Goal: Transaction & Acquisition: Purchase product/service

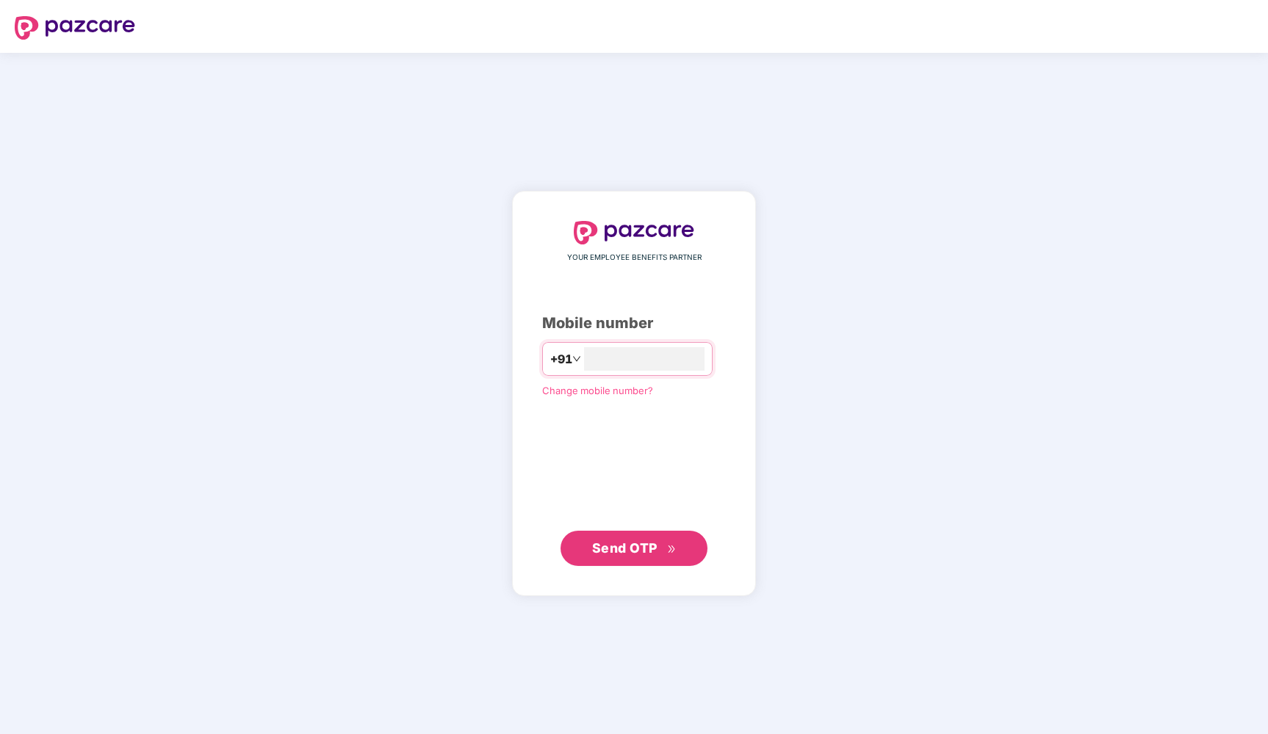
type input "**********"
click at [646, 545] on span "Send OTP" at bounding box center [624, 547] width 65 height 15
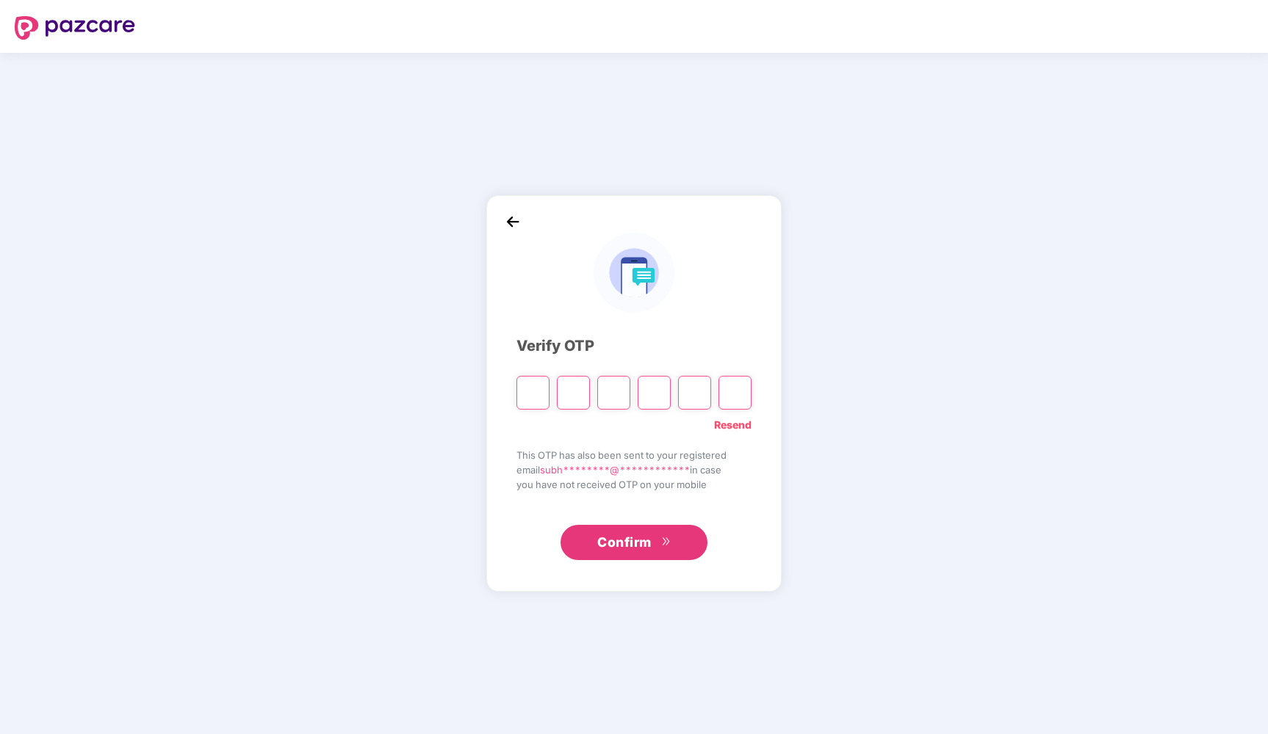
type input "*"
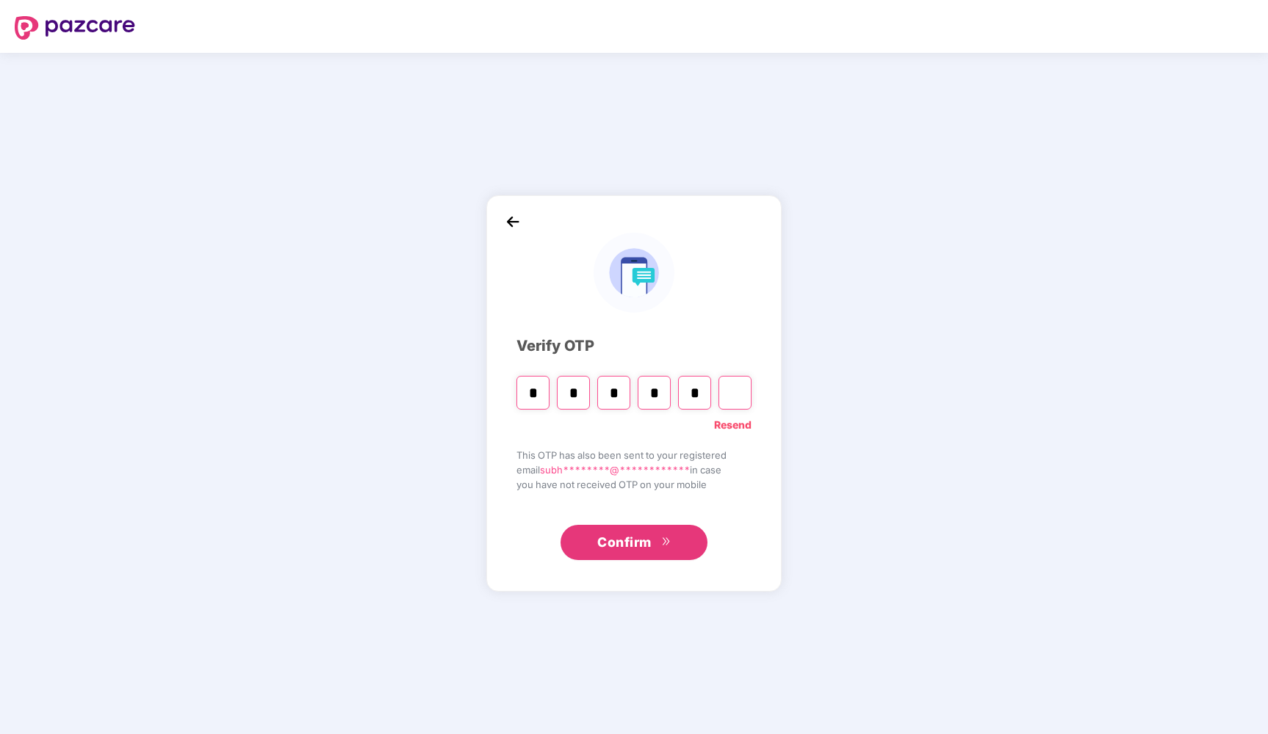
type input "*"
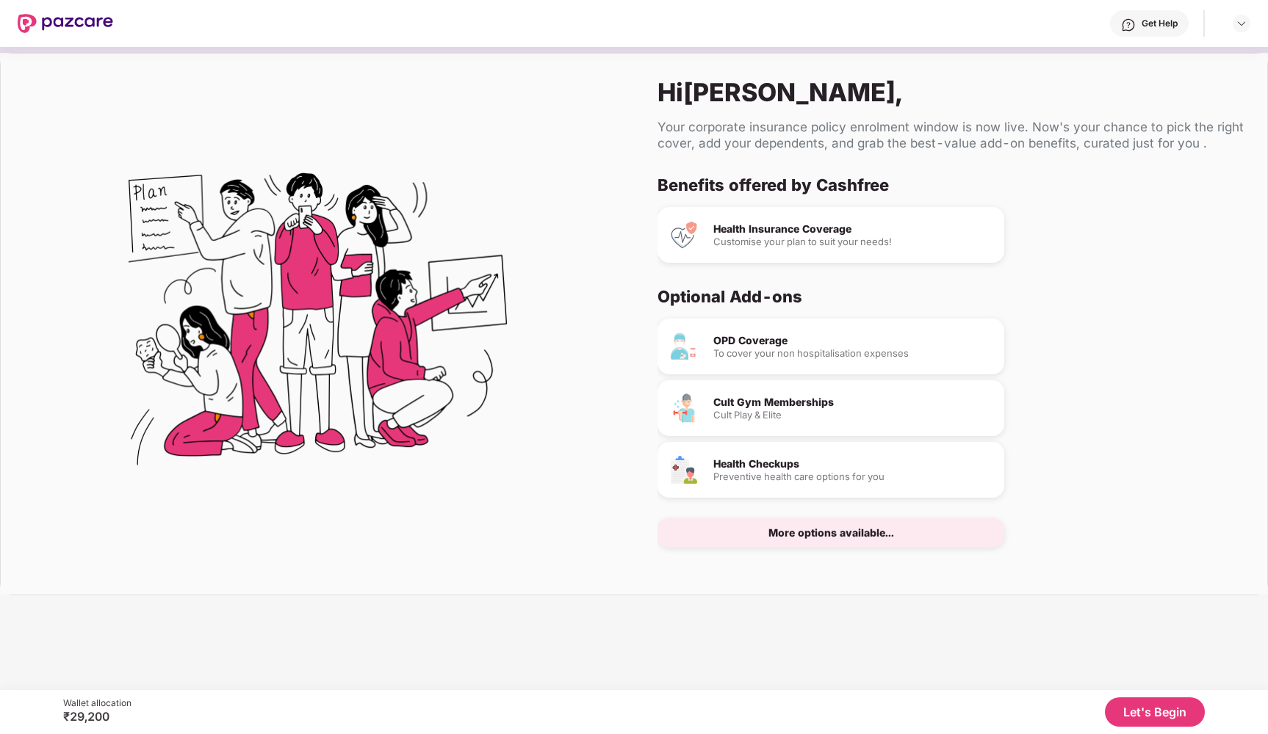
click at [1145, 706] on button "Let's Begin" at bounding box center [1154, 712] width 100 height 29
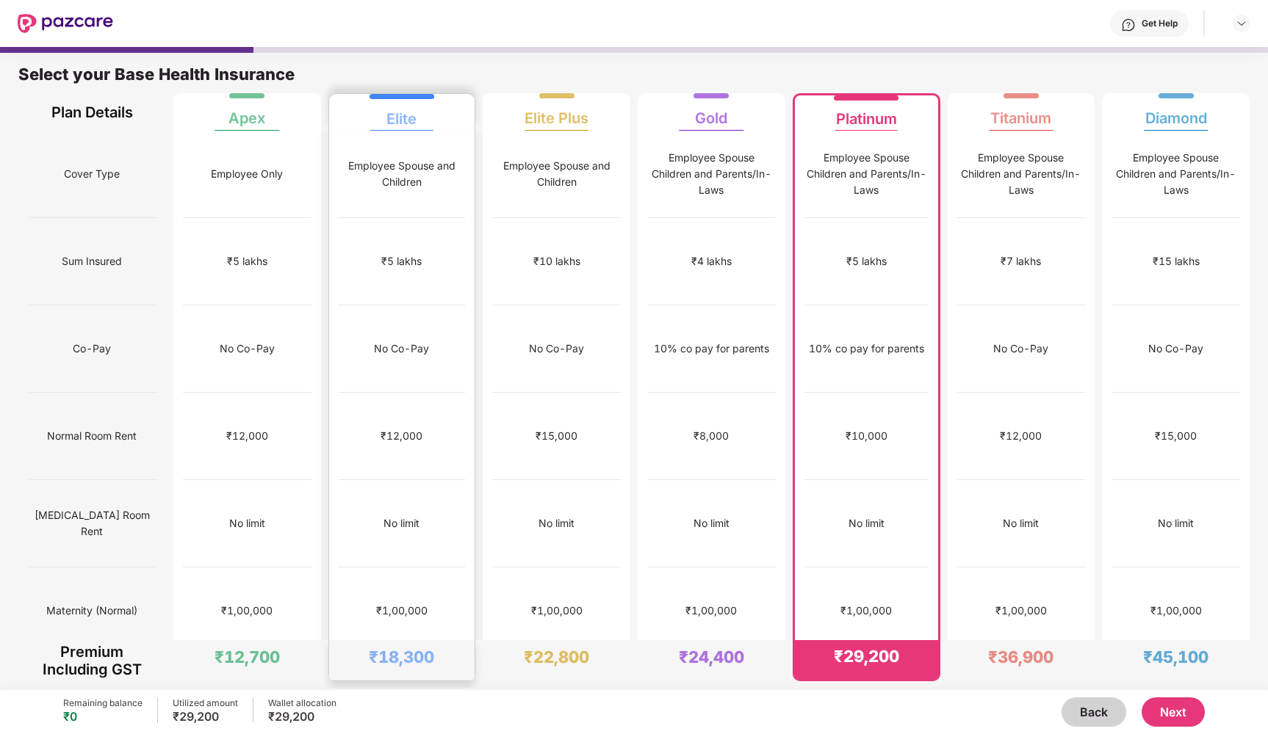
click at [433, 138] on div "Employee Spouse and Children" at bounding box center [402, 174] width 127 height 87
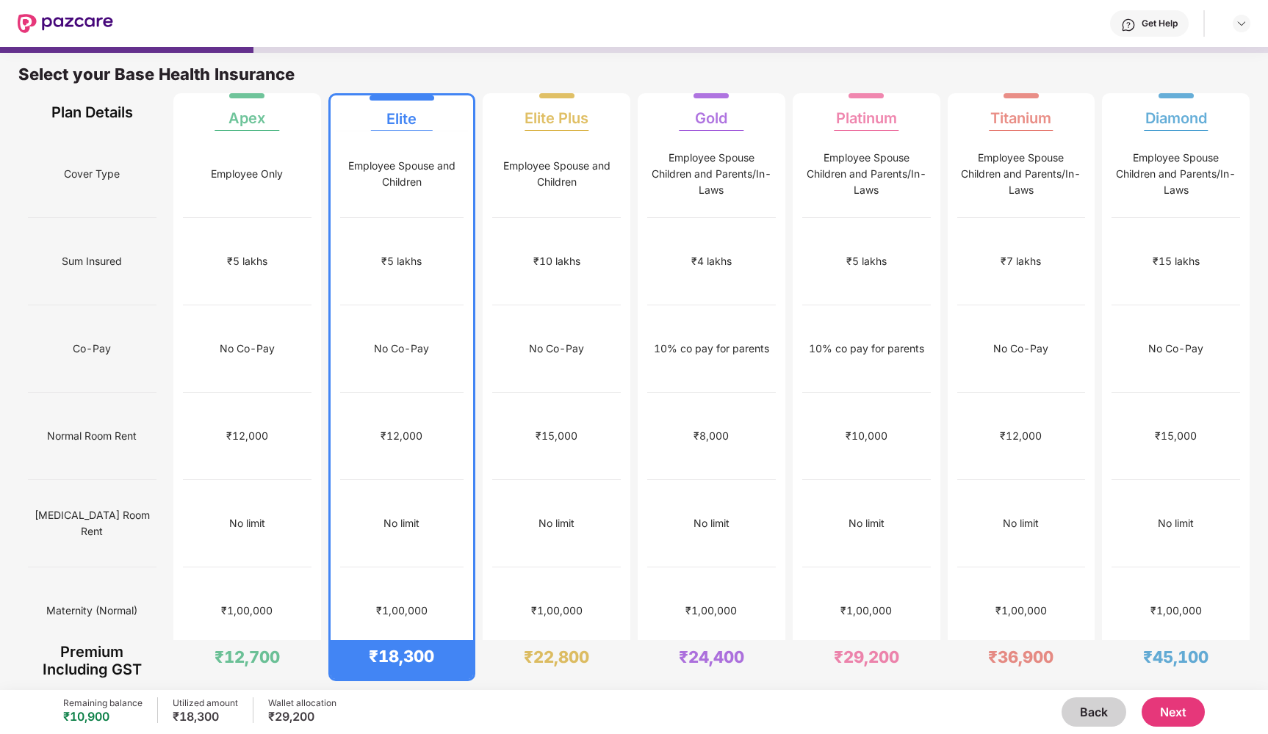
click at [1180, 715] on button "Next" at bounding box center [1172, 712] width 63 height 29
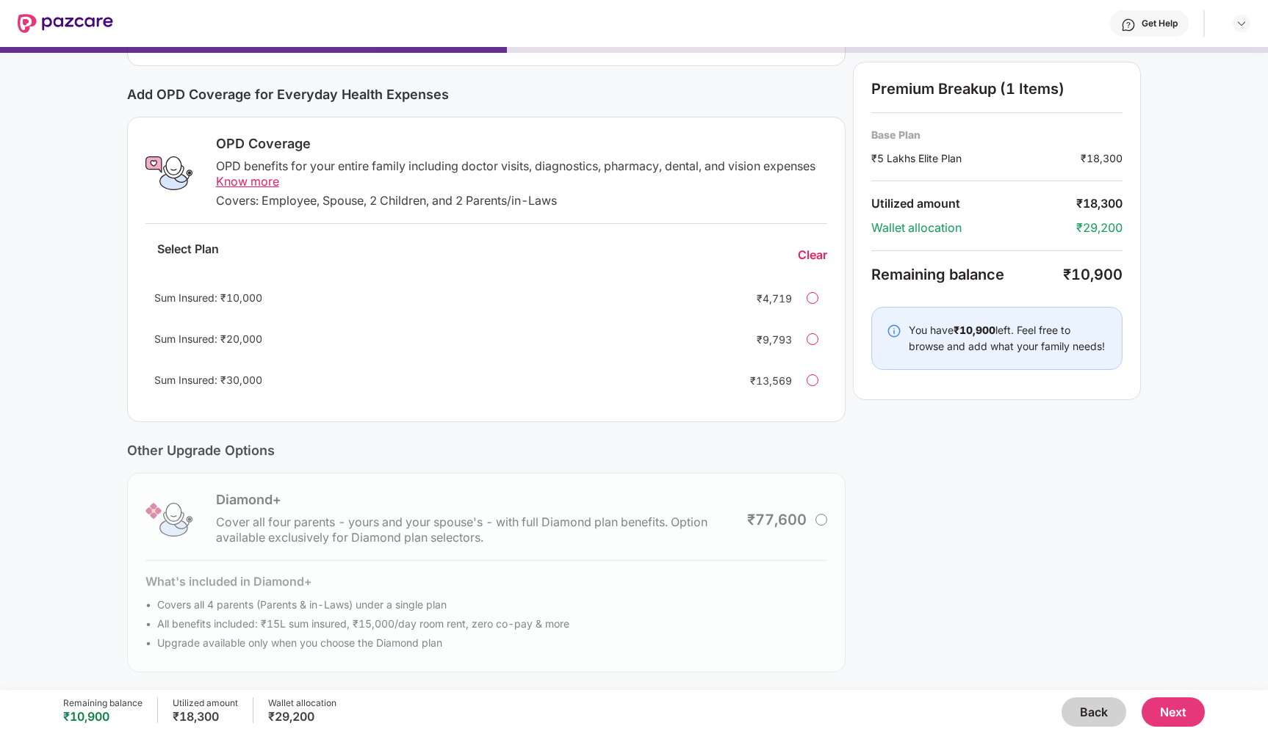
click at [1086, 712] on button "Back" at bounding box center [1093, 712] width 65 height 29
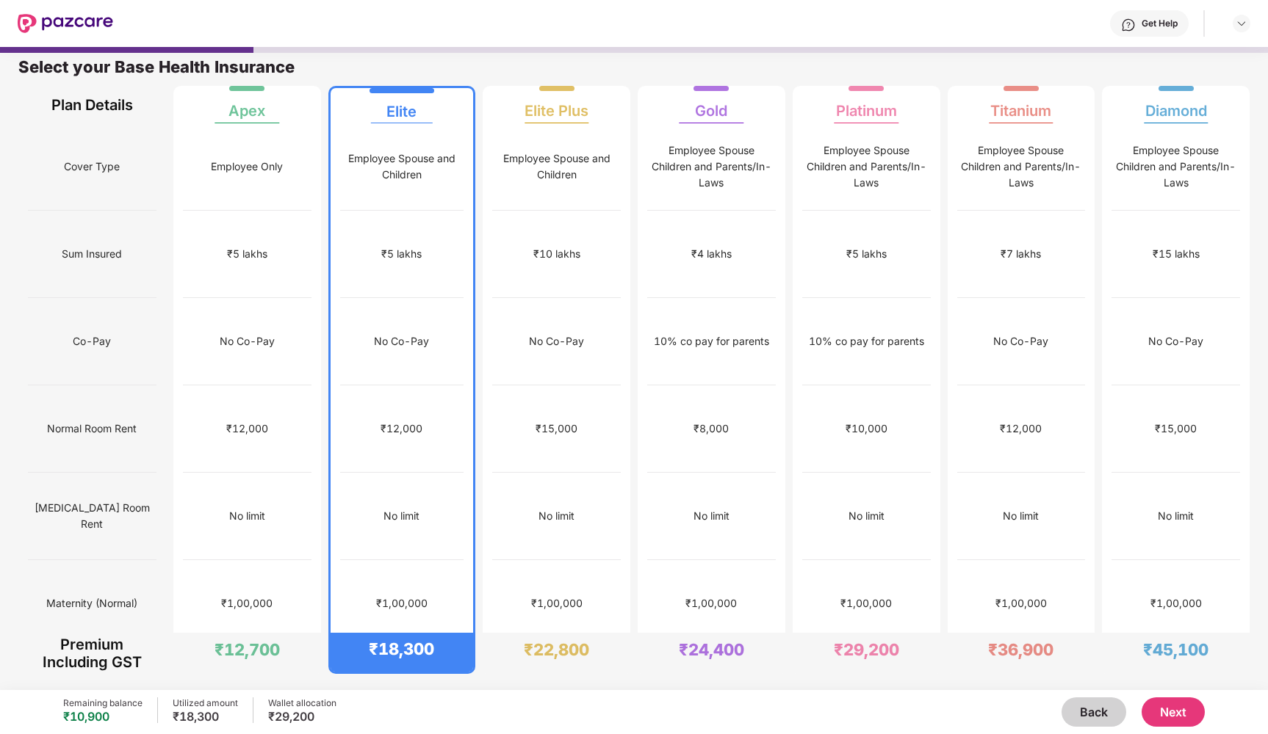
click at [1086, 712] on button "Back" at bounding box center [1093, 712] width 65 height 29
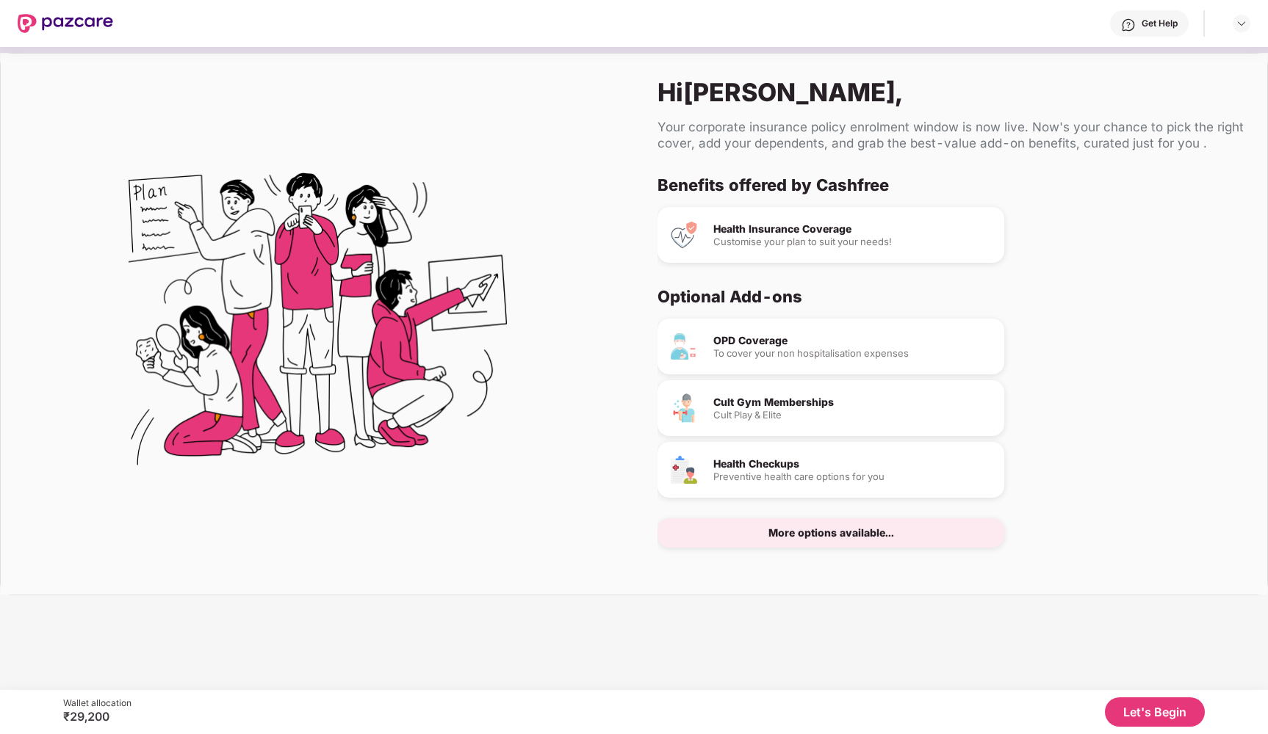
click at [817, 539] on div "More options available..." at bounding box center [830, 532] width 347 height 29
click at [1190, 712] on button "Let's Begin" at bounding box center [1154, 712] width 100 height 29
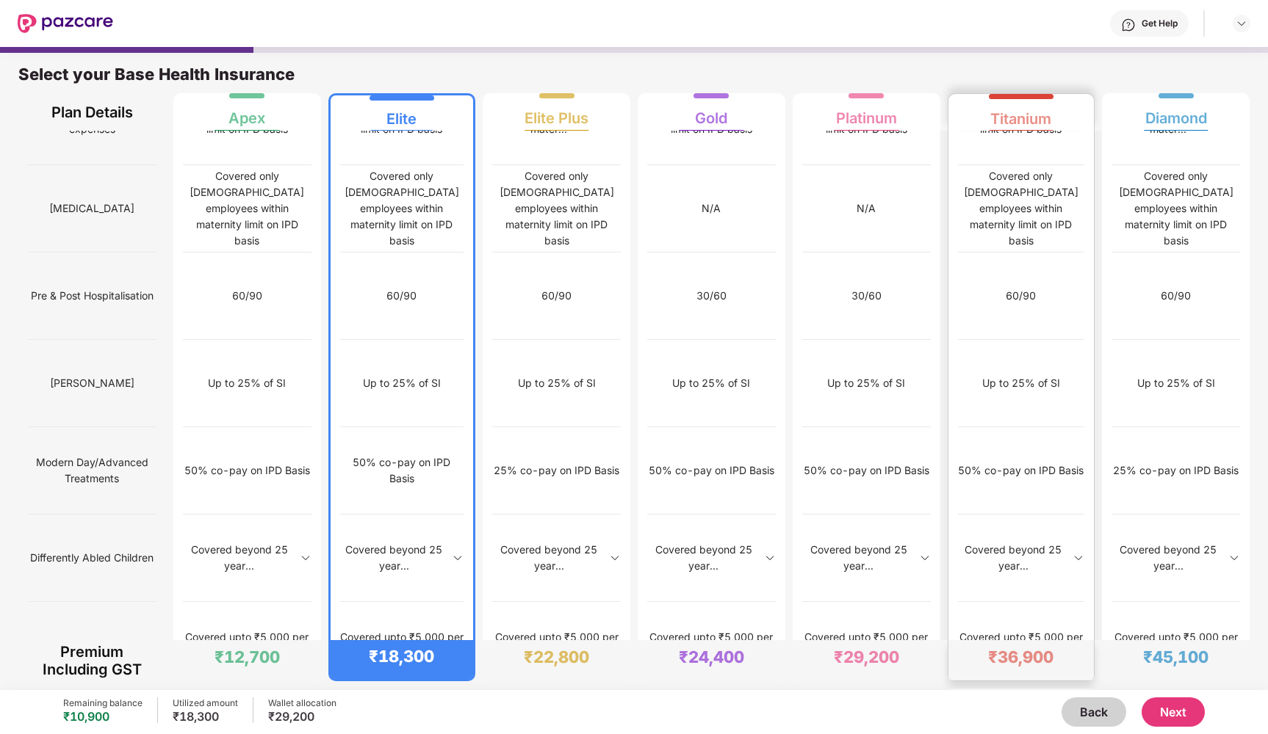
scroll to position [1271, 0]
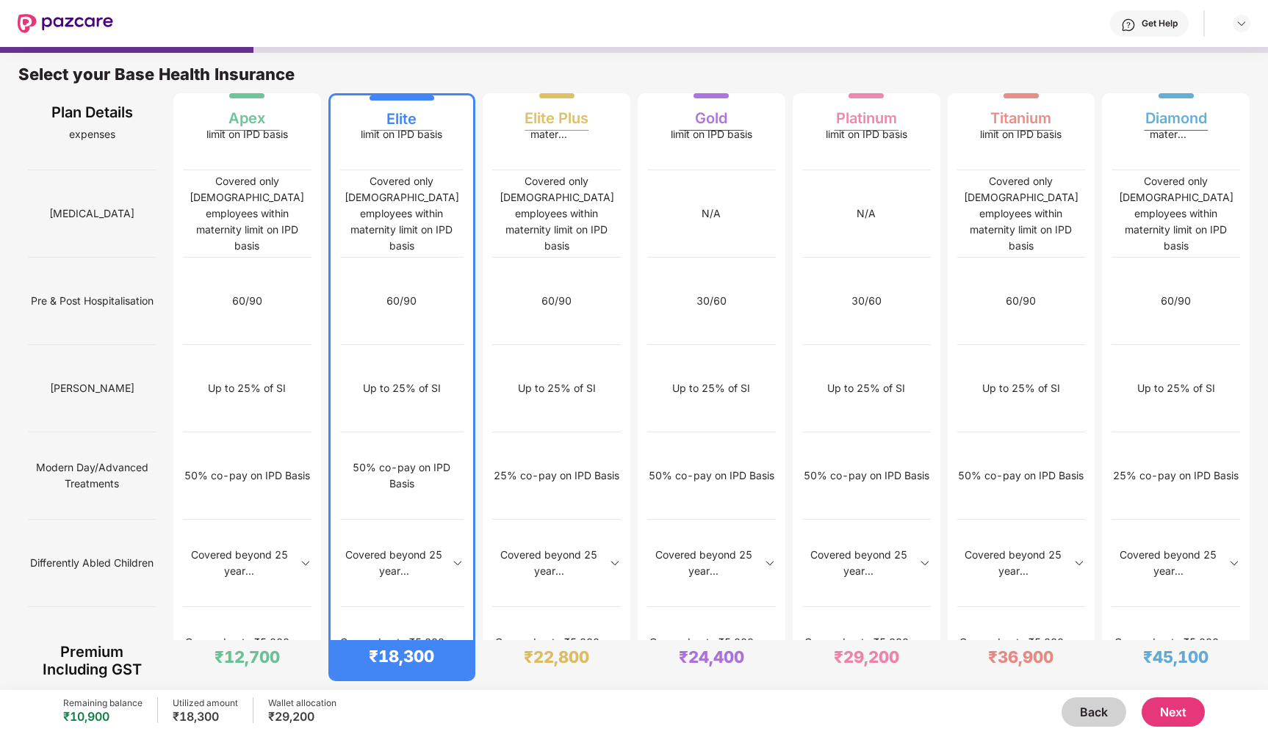
click at [1186, 714] on button "Next" at bounding box center [1172, 712] width 63 height 29
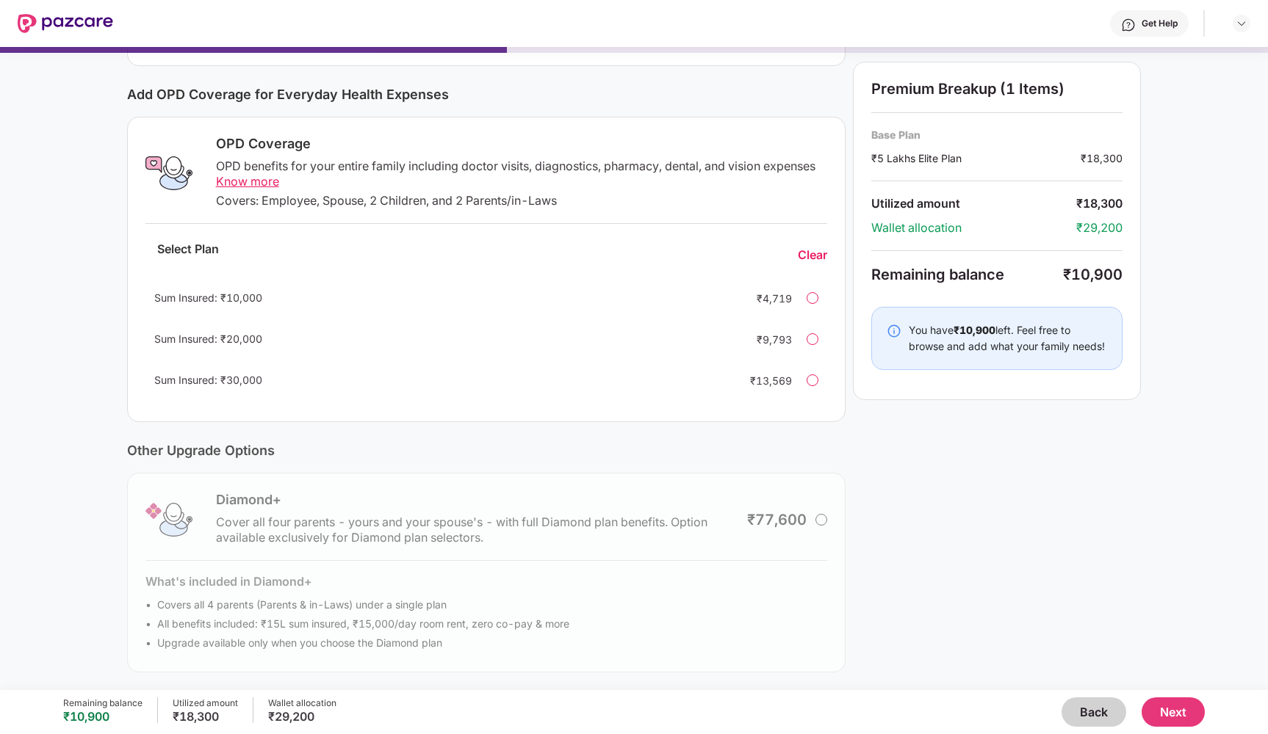
scroll to position [167, 0]
click at [819, 519] on div "Diamond+ Cover all four parents - yours and your spouse's - with full Diamond p…" at bounding box center [486, 573] width 719 height 200
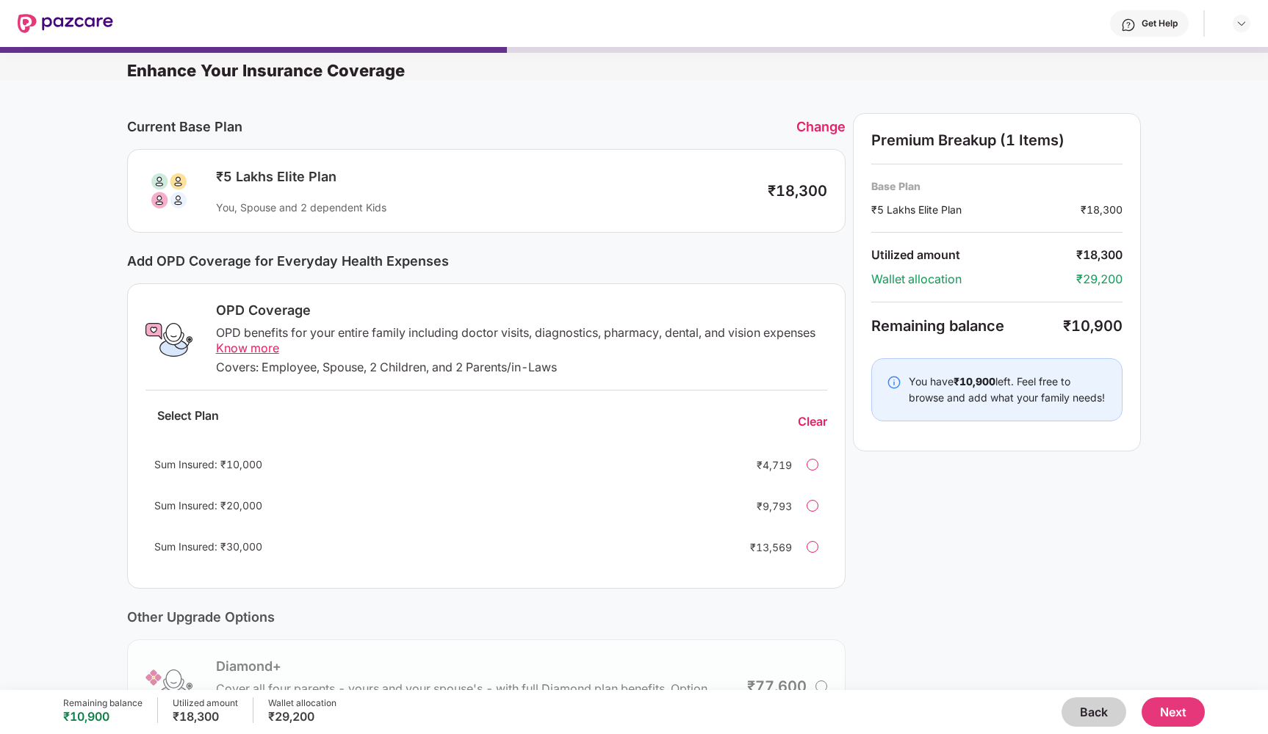
scroll to position [-7, 0]
drag, startPoint x: 462, startPoint y: 374, endPoint x: 610, endPoint y: 374, distance: 147.6
click at [610, 374] on div "Covers: Employee, Spouse, 2 Children, and 2 Parents/in-Laws" at bounding box center [522, 367] width 612 height 15
click at [564, 375] on div "Covers: Employee, Spouse, 2 Children, and 2 Parents/in-Laws" at bounding box center [522, 367] width 612 height 15
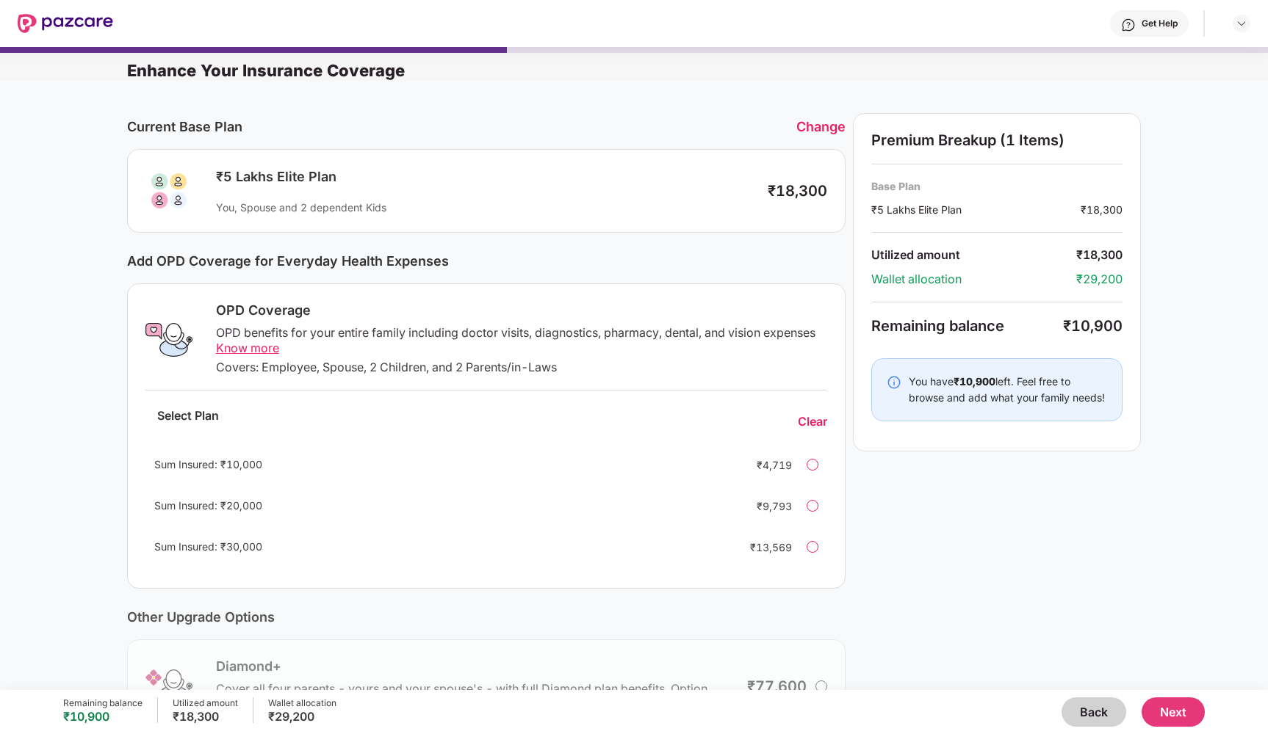
click at [1092, 724] on button "Back" at bounding box center [1093, 712] width 65 height 29
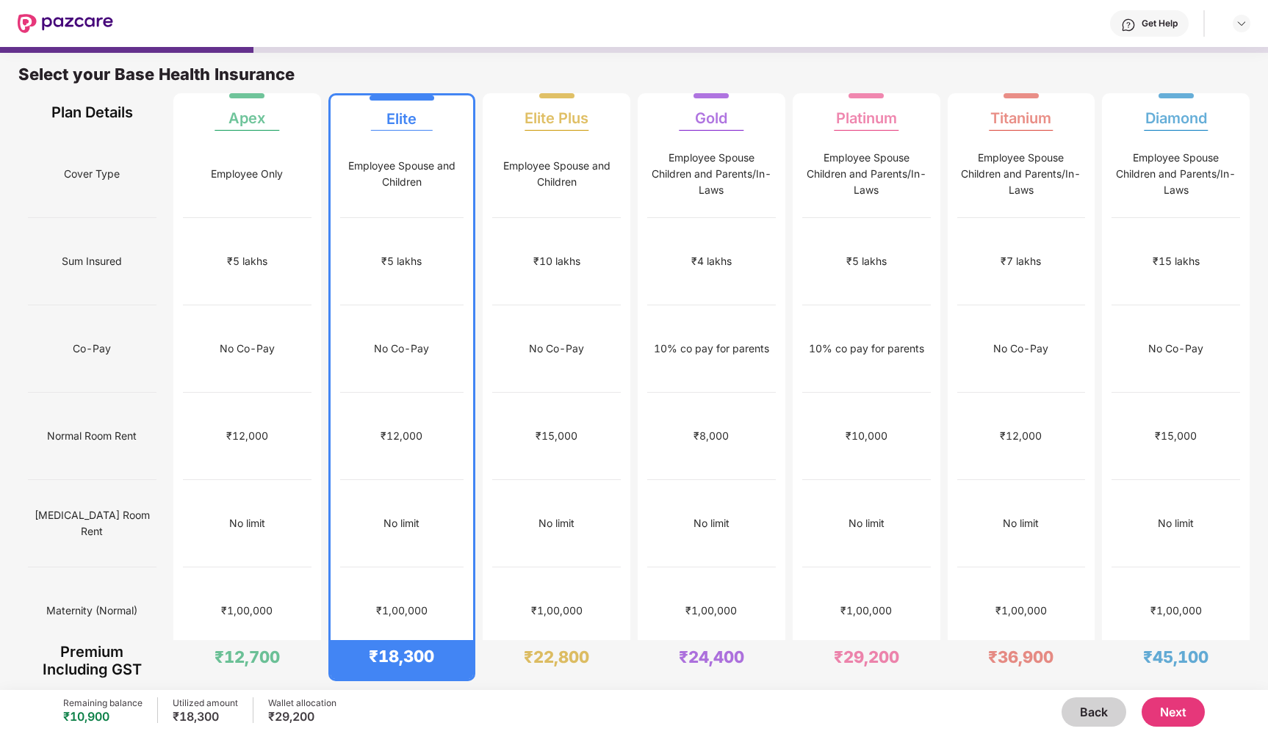
click at [1094, 716] on button "Back" at bounding box center [1093, 712] width 65 height 29
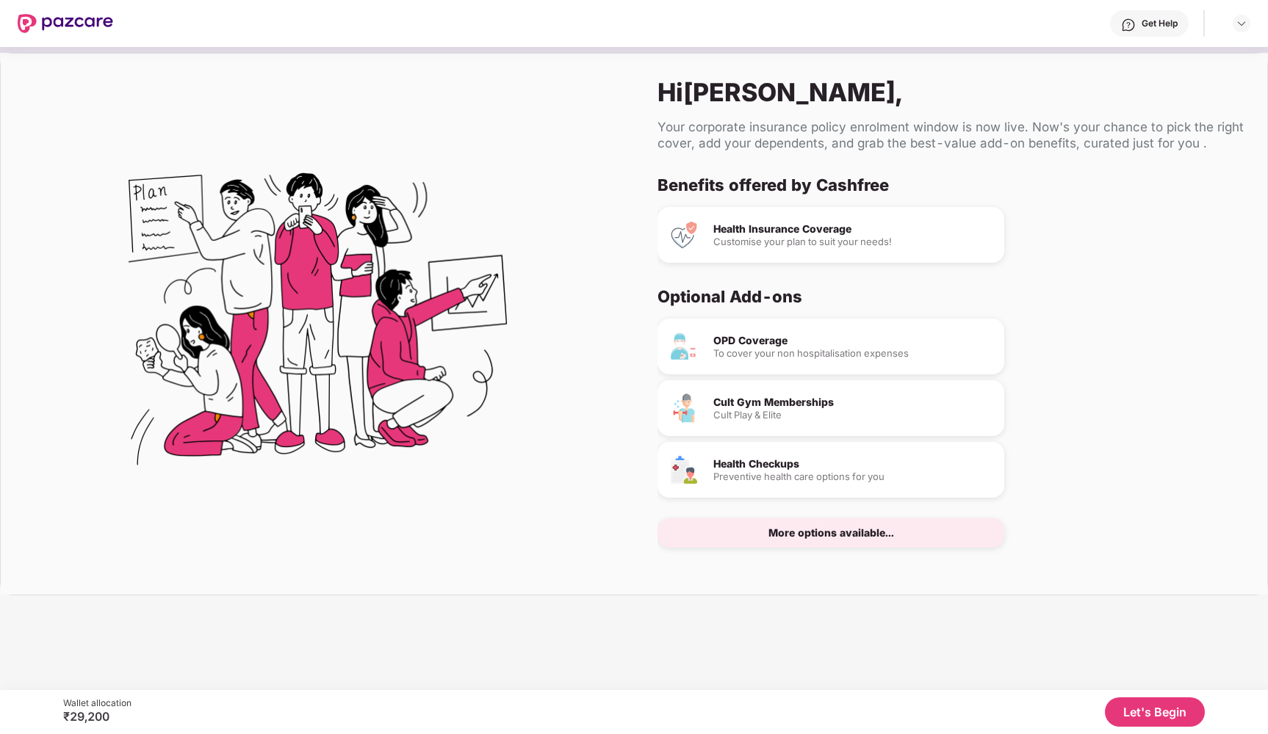
click at [742, 401] on div "Cult Gym Memberships" at bounding box center [852, 402] width 279 height 10
click at [745, 463] on div "Health Checkups" at bounding box center [852, 464] width 279 height 10
click at [811, 534] on div "More options available..." at bounding box center [831, 533] width 126 height 10
click at [759, 229] on div "Health Insurance Coverage" at bounding box center [852, 229] width 279 height 10
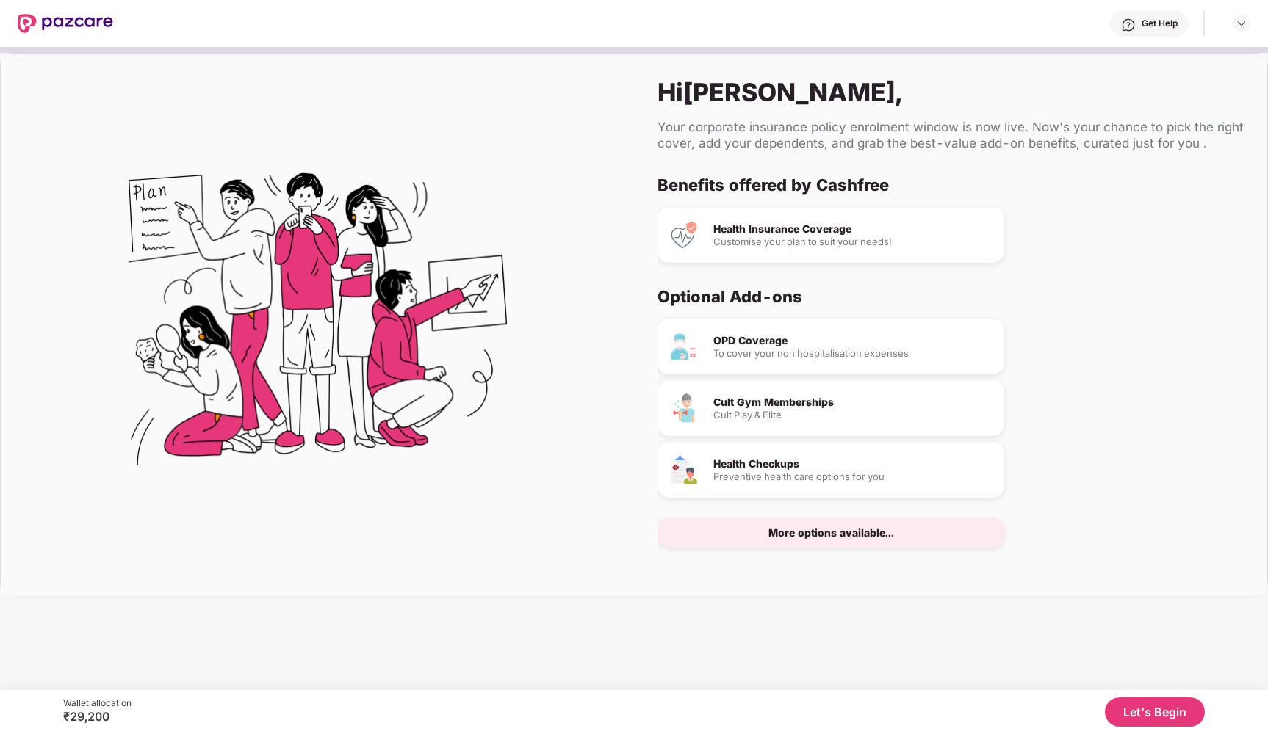
click at [811, 537] on div "More options available..." at bounding box center [831, 533] width 126 height 10
click at [1146, 715] on button "Let's Begin" at bounding box center [1154, 712] width 100 height 29
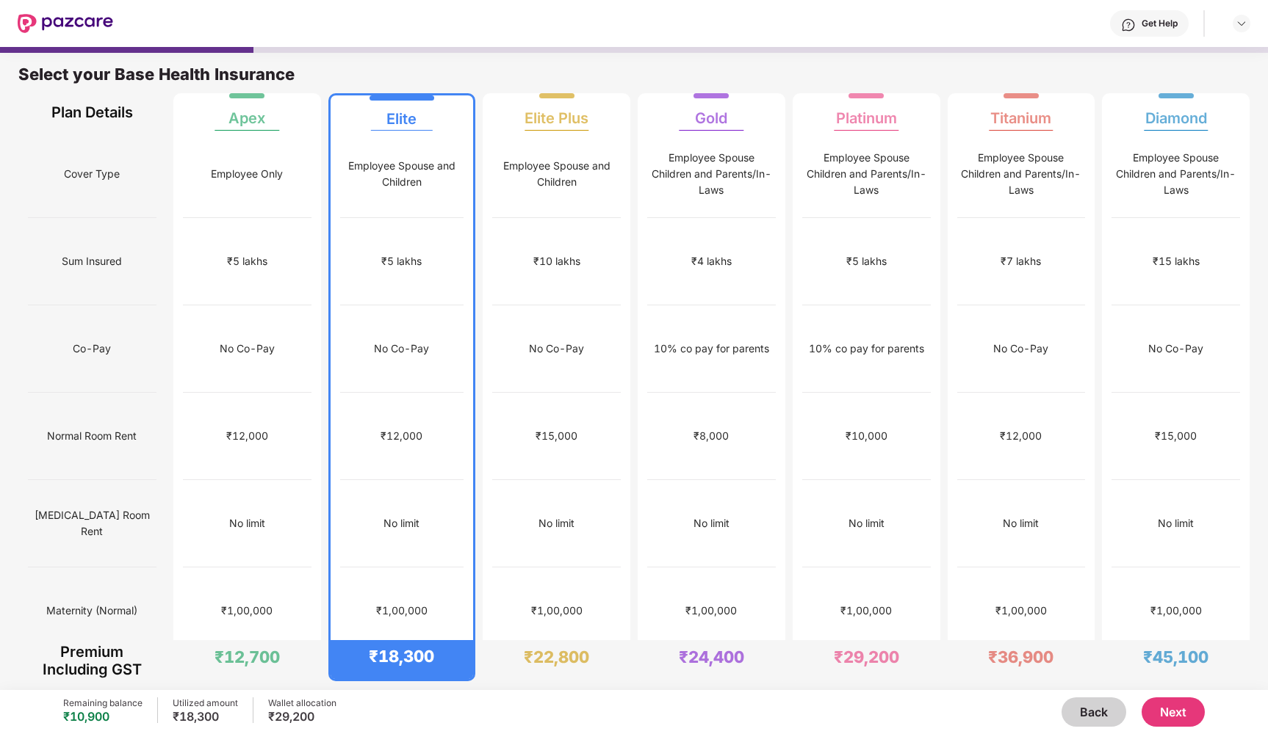
click at [1168, 711] on button "Next" at bounding box center [1172, 712] width 63 height 29
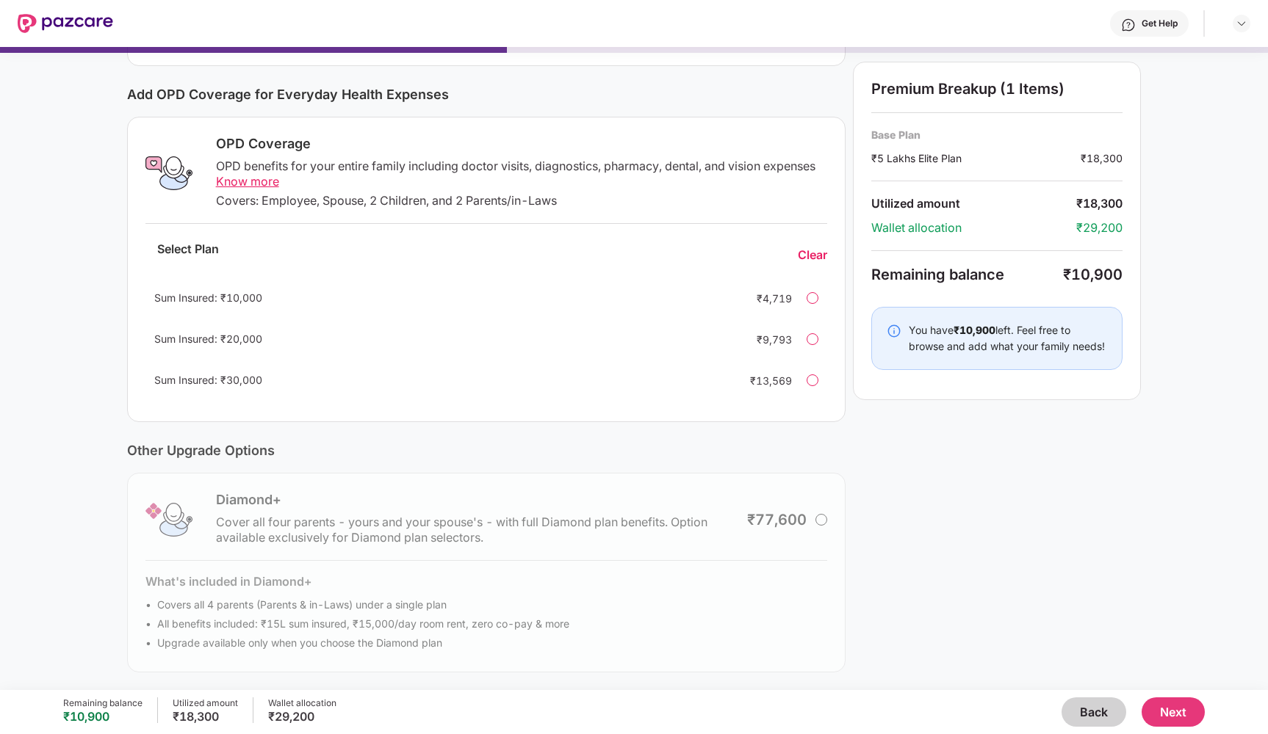
scroll to position [167, 0]
click at [1165, 704] on button "Next" at bounding box center [1172, 712] width 63 height 29
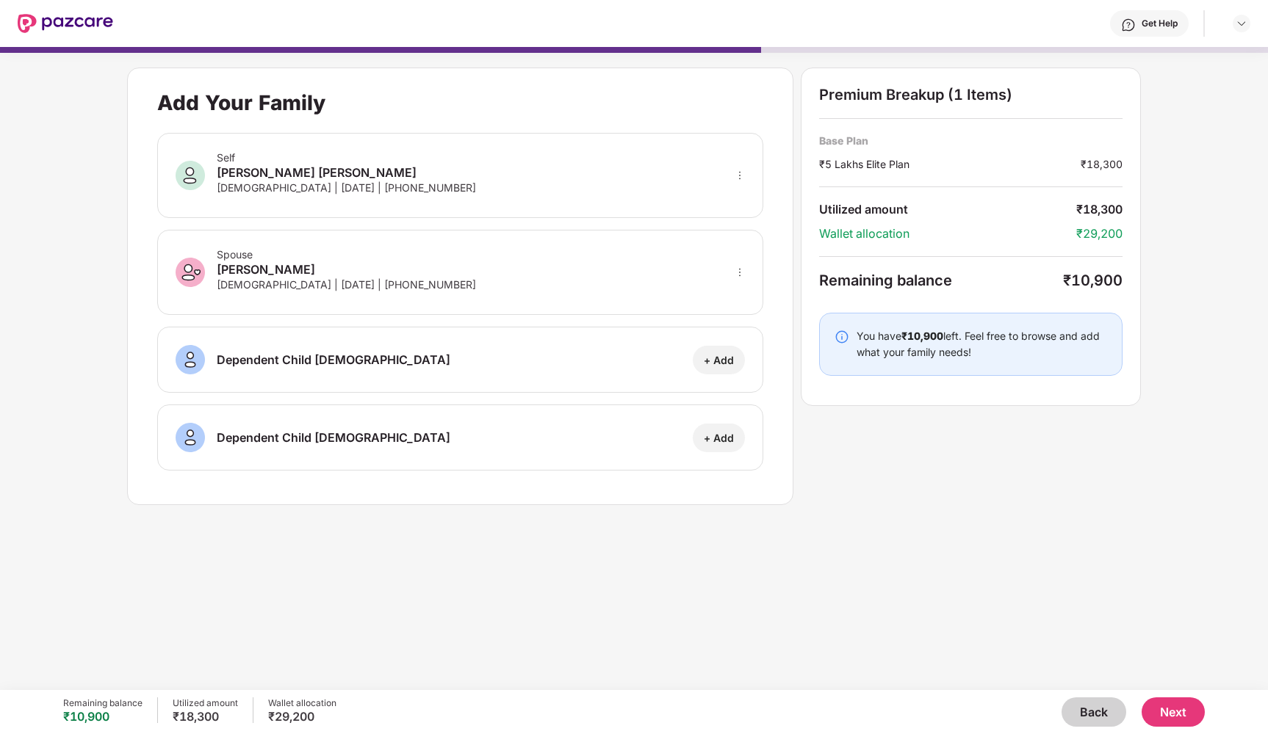
scroll to position [0, 0]
click at [1176, 704] on button "Next" at bounding box center [1172, 712] width 63 height 29
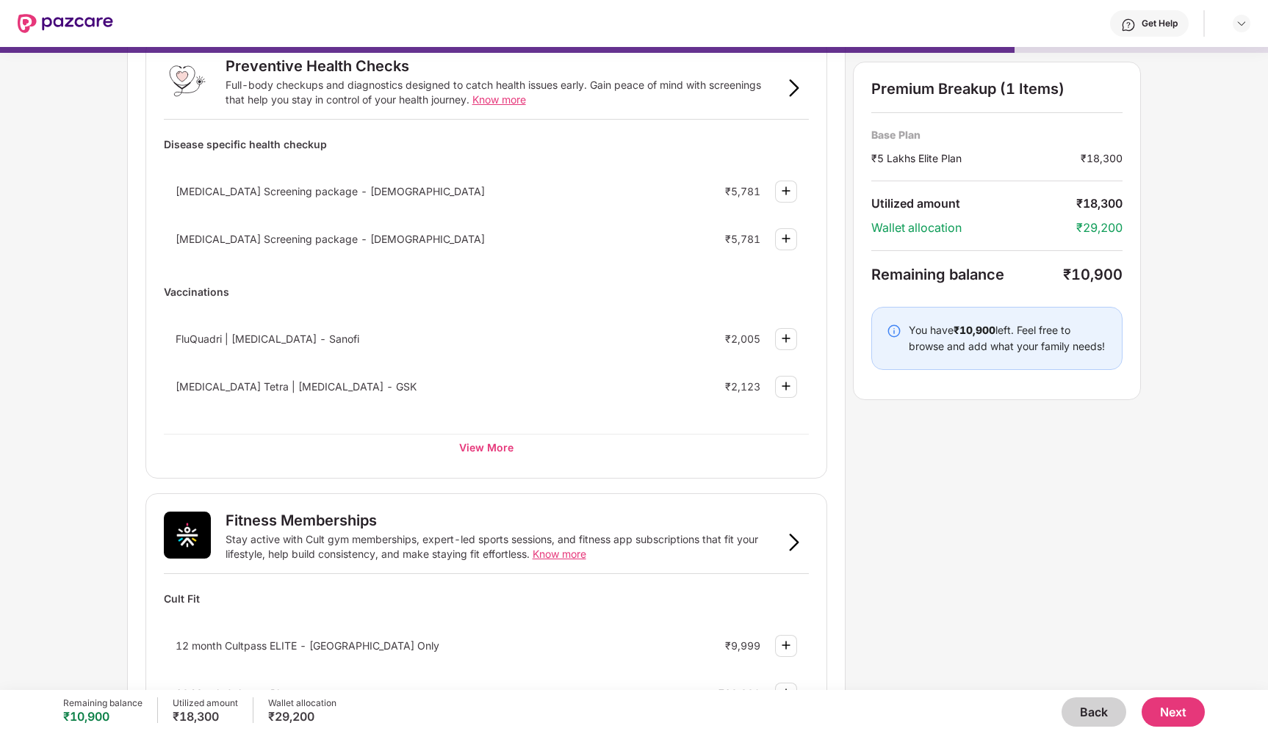
scroll to position [141, 0]
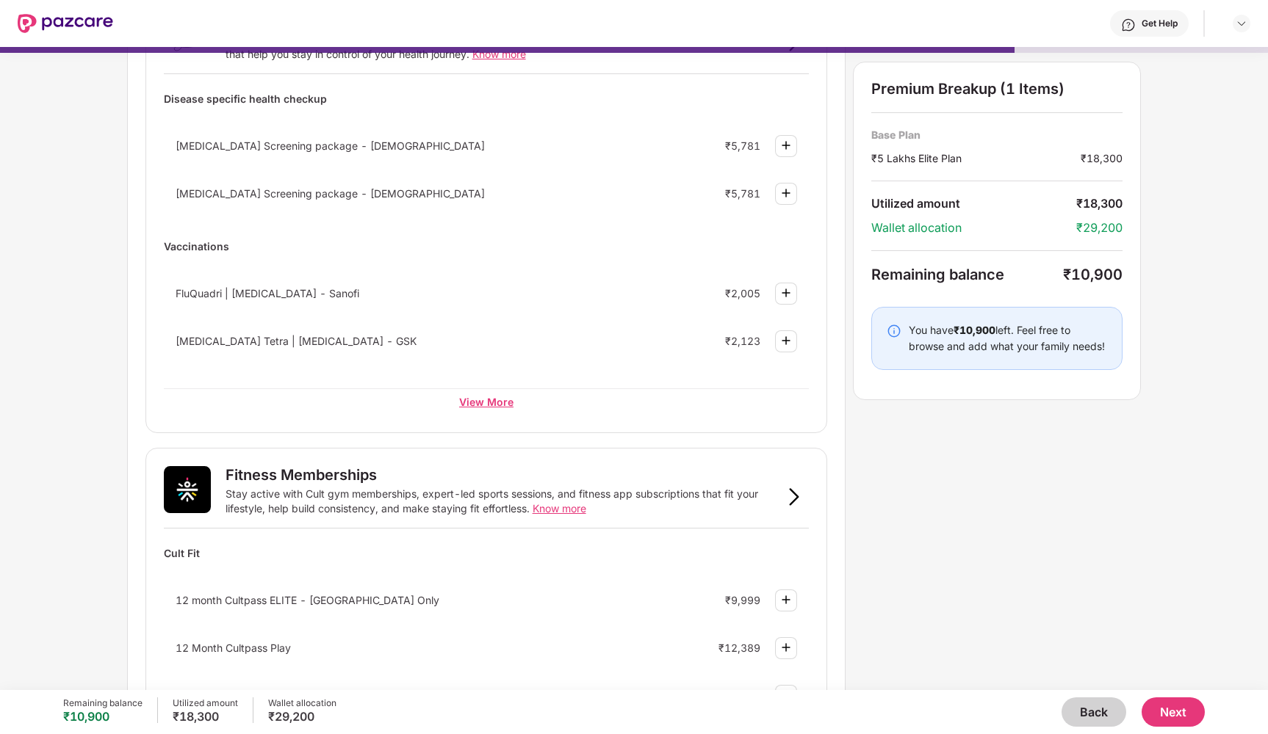
click at [461, 402] on div "View More" at bounding box center [487, 401] width 646 height 26
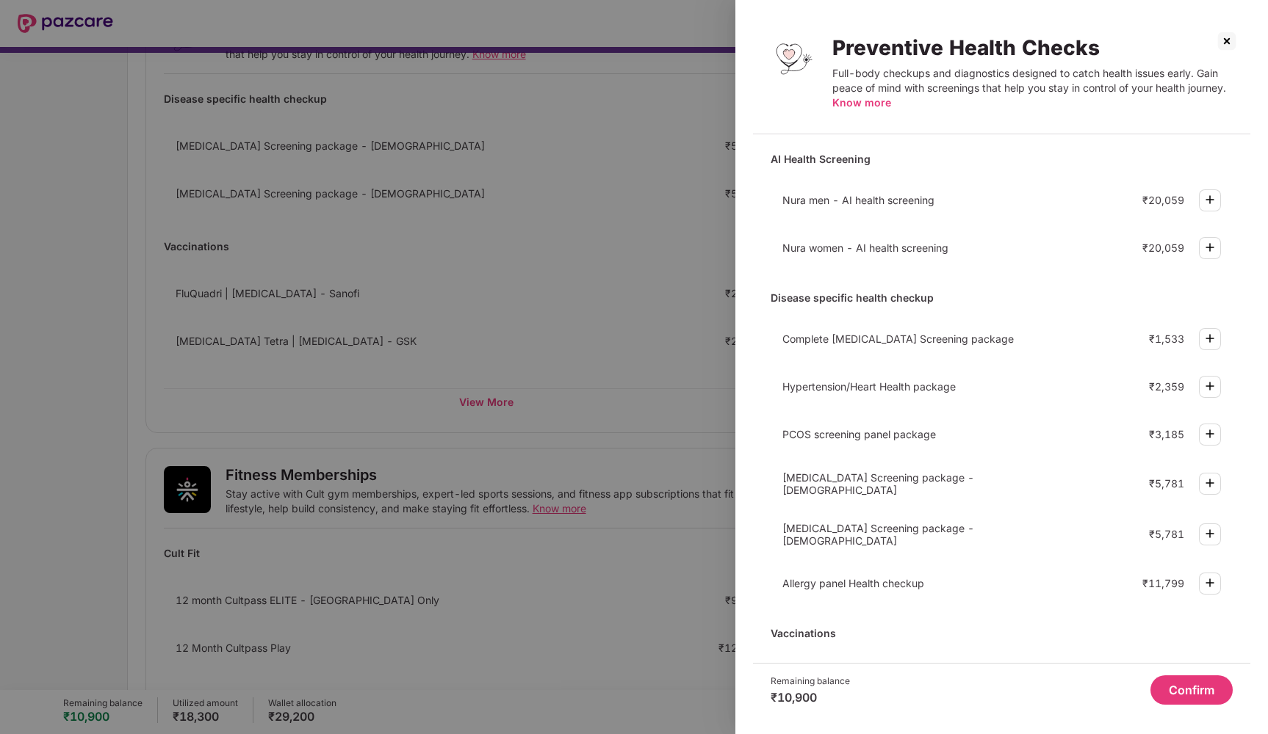
scroll to position [0, 0]
drag, startPoint x: 771, startPoint y: 297, endPoint x: 927, endPoint y: 299, distance: 155.7
click at [927, 299] on div "Disease specific health checkup" at bounding box center [1001, 298] width 462 height 26
drag, startPoint x: 769, startPoint y: 159, endPoint x: 879, endPoint y: 160, distance: 110.2
click at [879, 160] on div "AI Health Screening Nura men - AI health screening ₹20,059 Nura women - AI heal…" at bounding box center [1001, 404] width 497 height 517
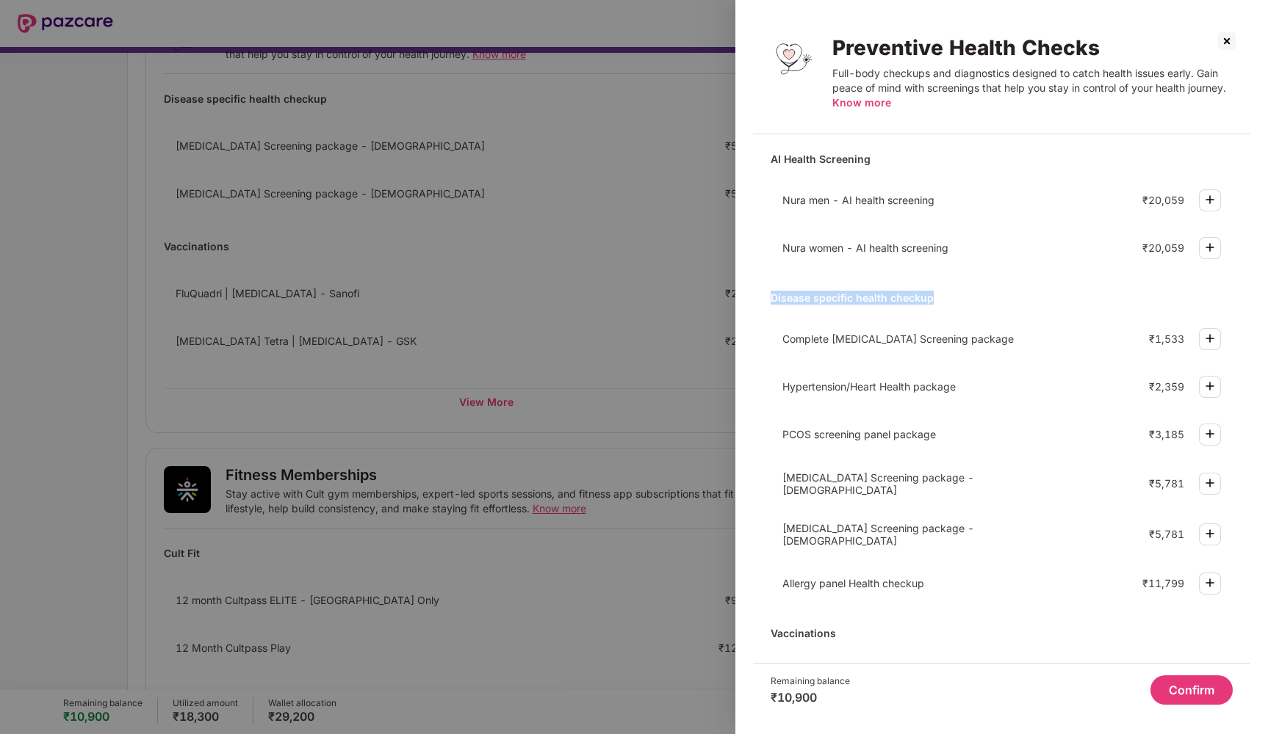
drag, startPoint x: 767, startPoint y: 297, endPoint x: 934, endPoint y: 297, distance: 167.4
click at [934, 297] on div "AI Health Screening Nura men - AI health screening ₹20,059 Nura women - AI heal…" at bounding box center [1001, 404] width 497 height 517
click at [1231, 37] on img at bounding box center [1226, 40] width 23 height 23
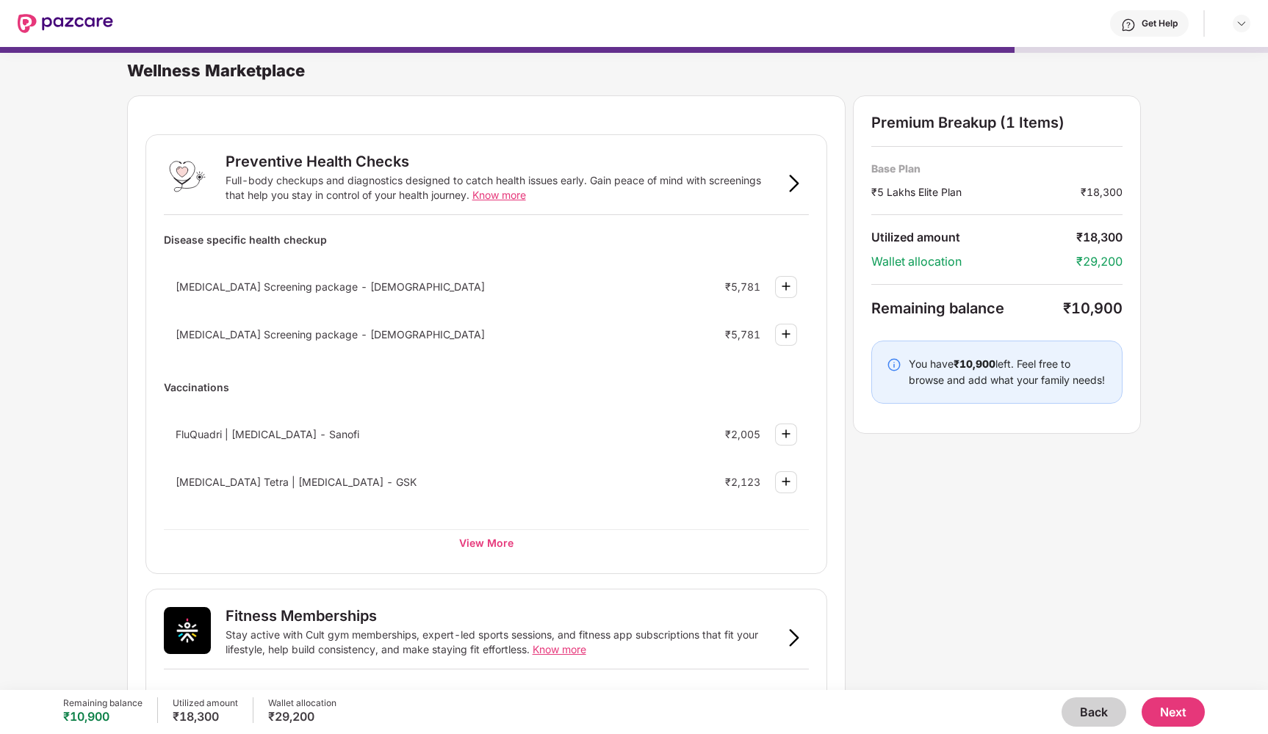
scroll to position [-7, 0]
click at [1085, 715] on button "Back" at bounding box center [1093, 712] width 65 height 29
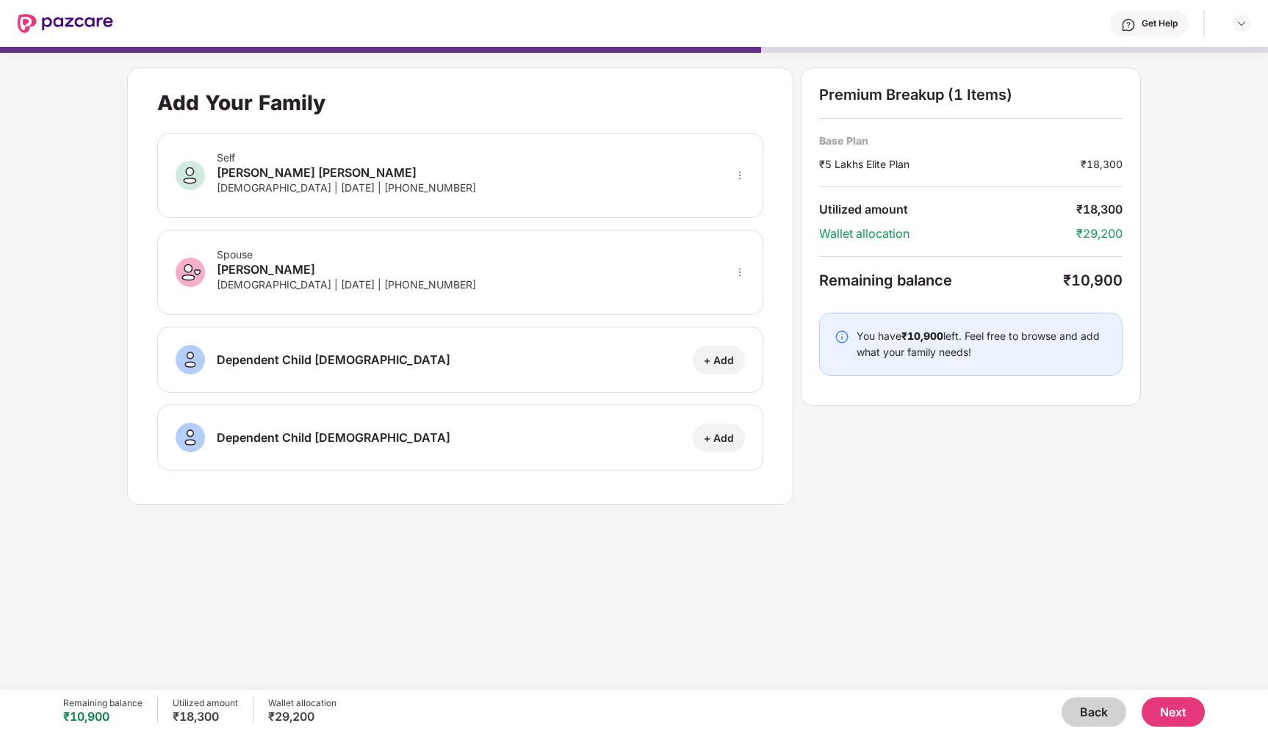
click at [1085, 715] on button "Back" at bounding box center [1093, 712] width 65 height 29
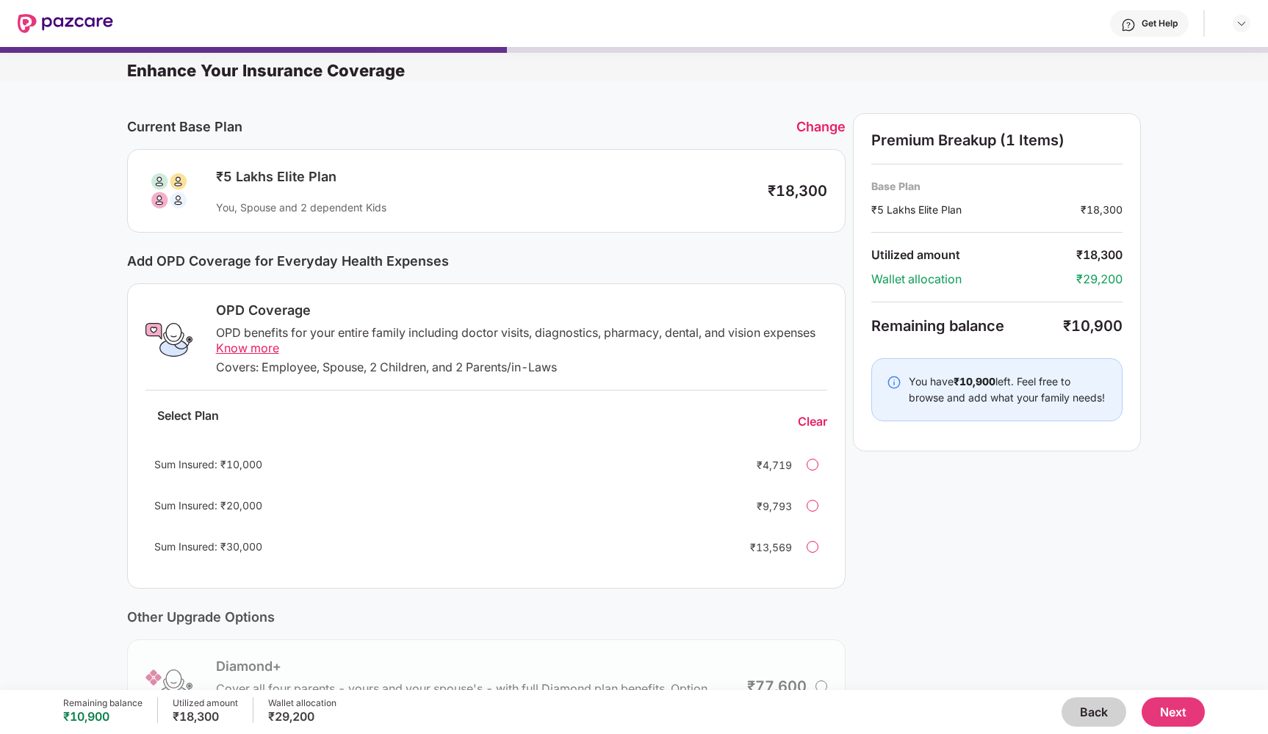
click at [1085, 715] on button "Back" at bounding box center [1093, 712] width 65 height 29
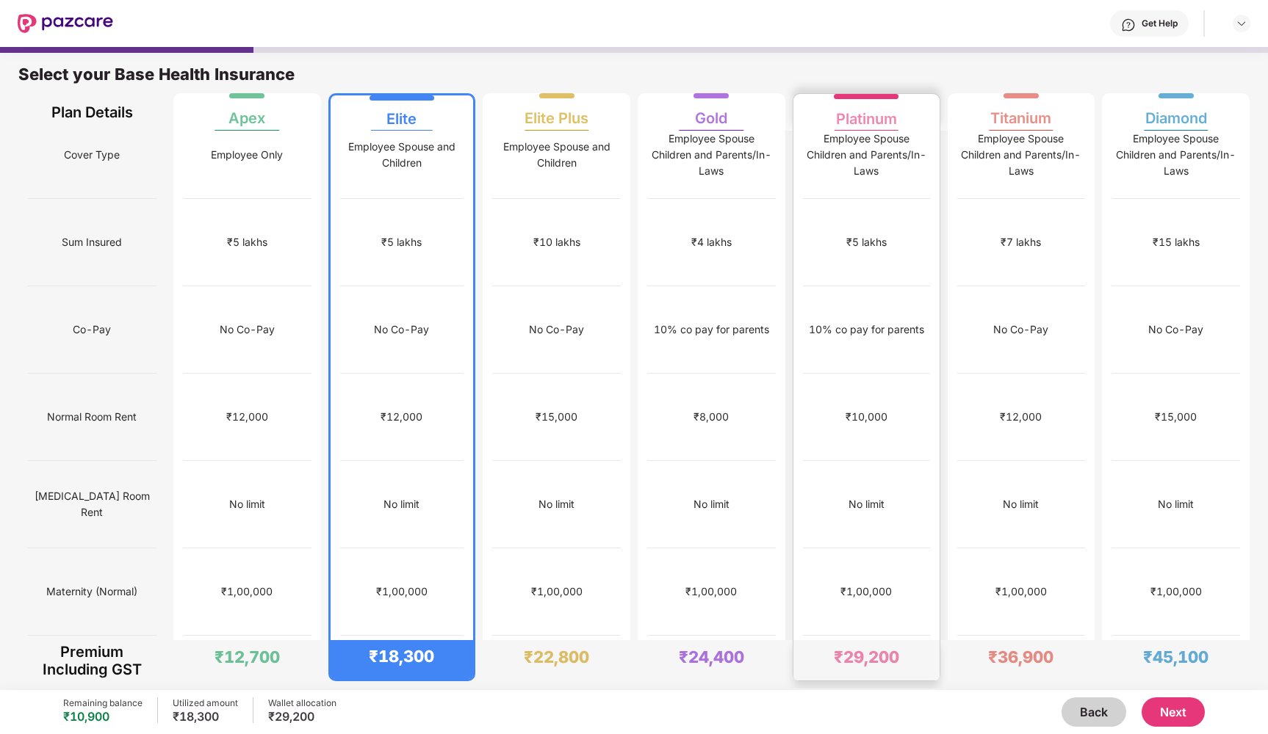
scroll to position [21, 0]
click at [879, 112] on div "Platinum" at bounding box center [866, 112] width 61 height 29
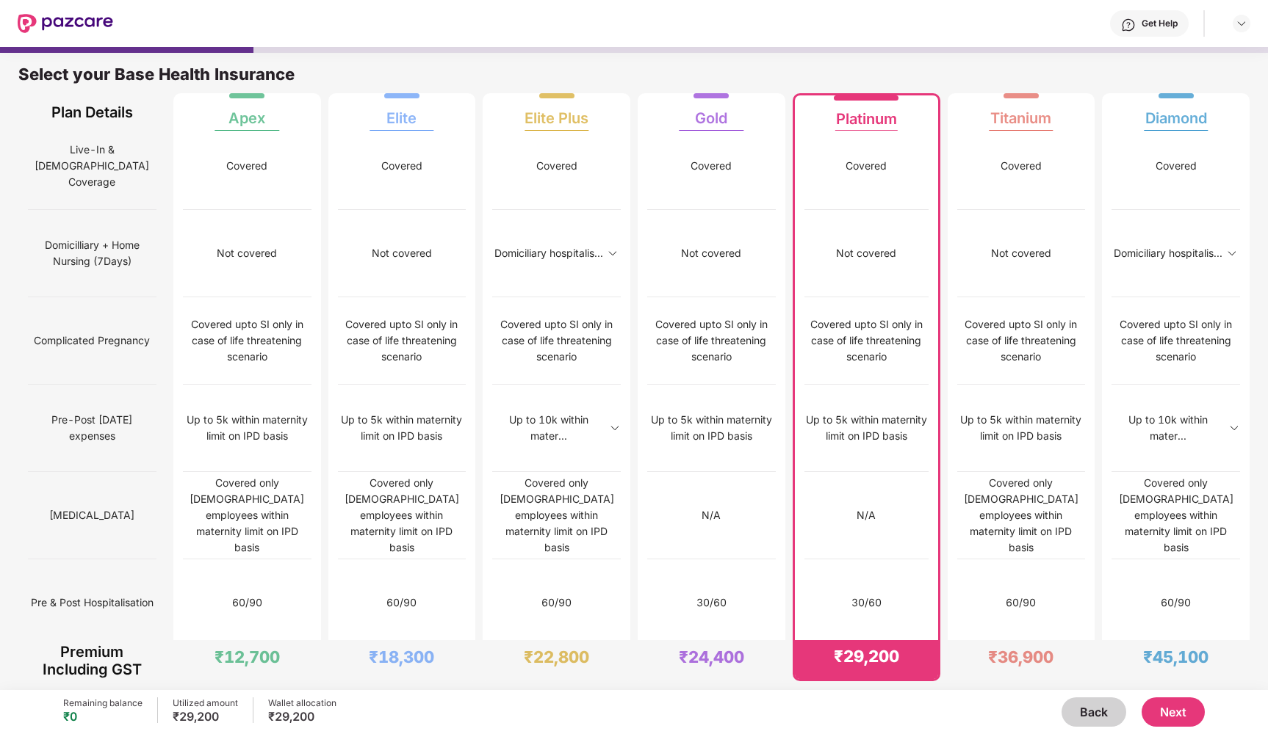
scroll to position [1029, 0]
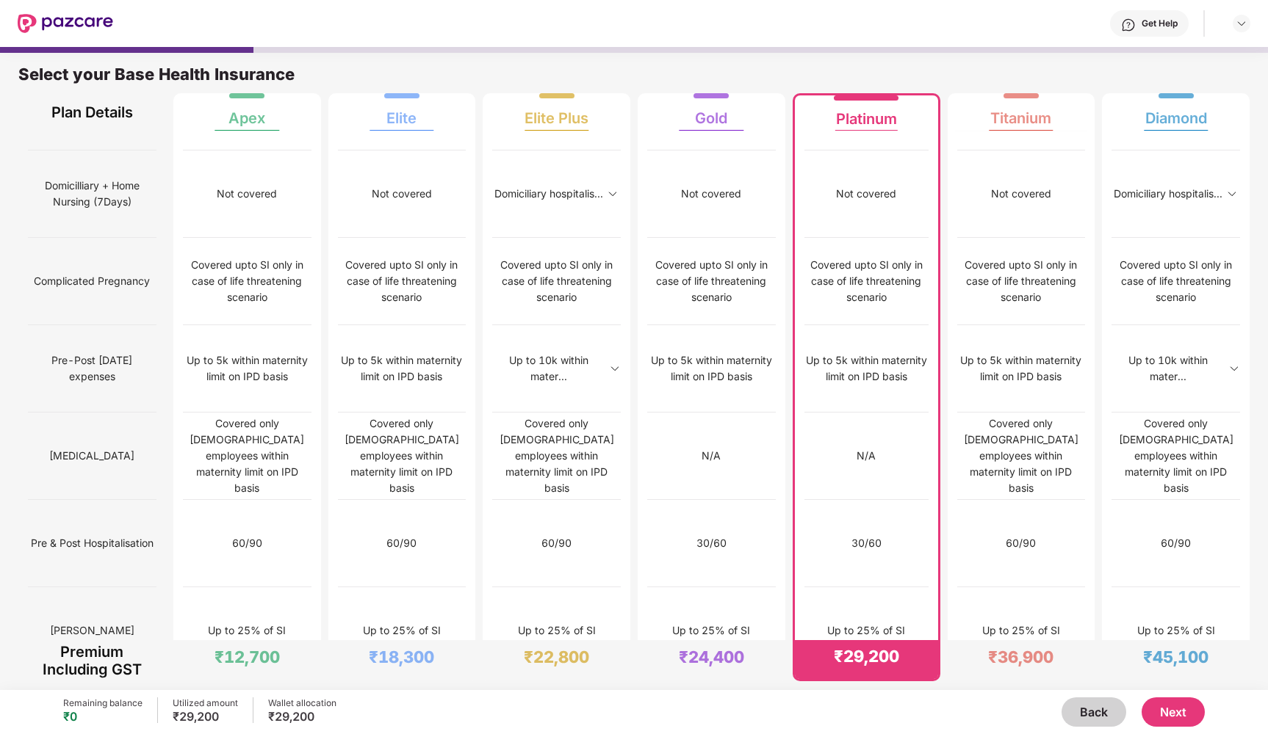
drag, startPoint x: 35, startPoint y: 412, endPoint x: 152, endPoint y: 423, distance: 117.3
click at [152, 696] on span "Modern Day/Advanced Treatments" at bounding box center [92, 718] width 129 height 44
click at [897, 675] on div "50% co-pay on IPD Basis" at bounding box center [866, 718] width 124 height 87
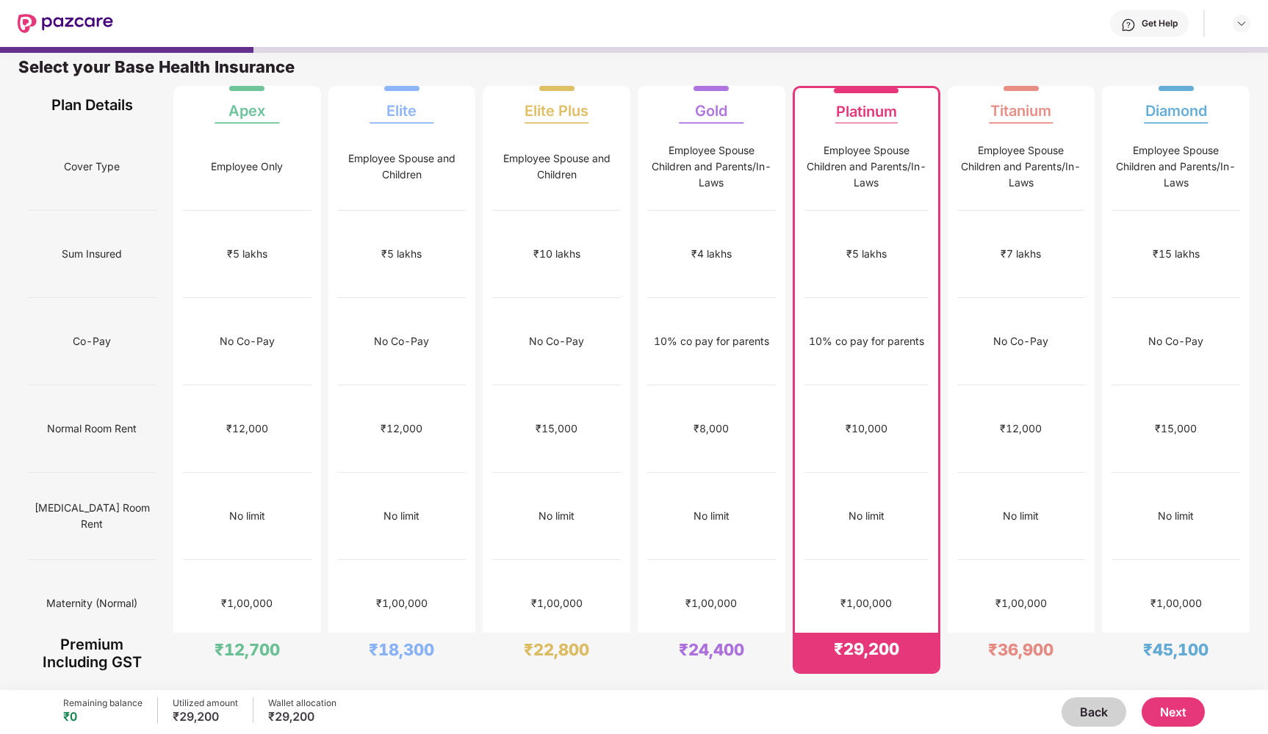
scroll to position [0, 0]
drag, startPoint x: 851, startPoint y: 229, endPoint x: 939, endPoint y: 229, distance: 87.4
click at [897, 224] on div "₹5 lakhs" at bounding box center [866, 254] width 124 height 87
click at [1177, 713] on button "Next" at bounding box center [1172, 712] width 63 height 29
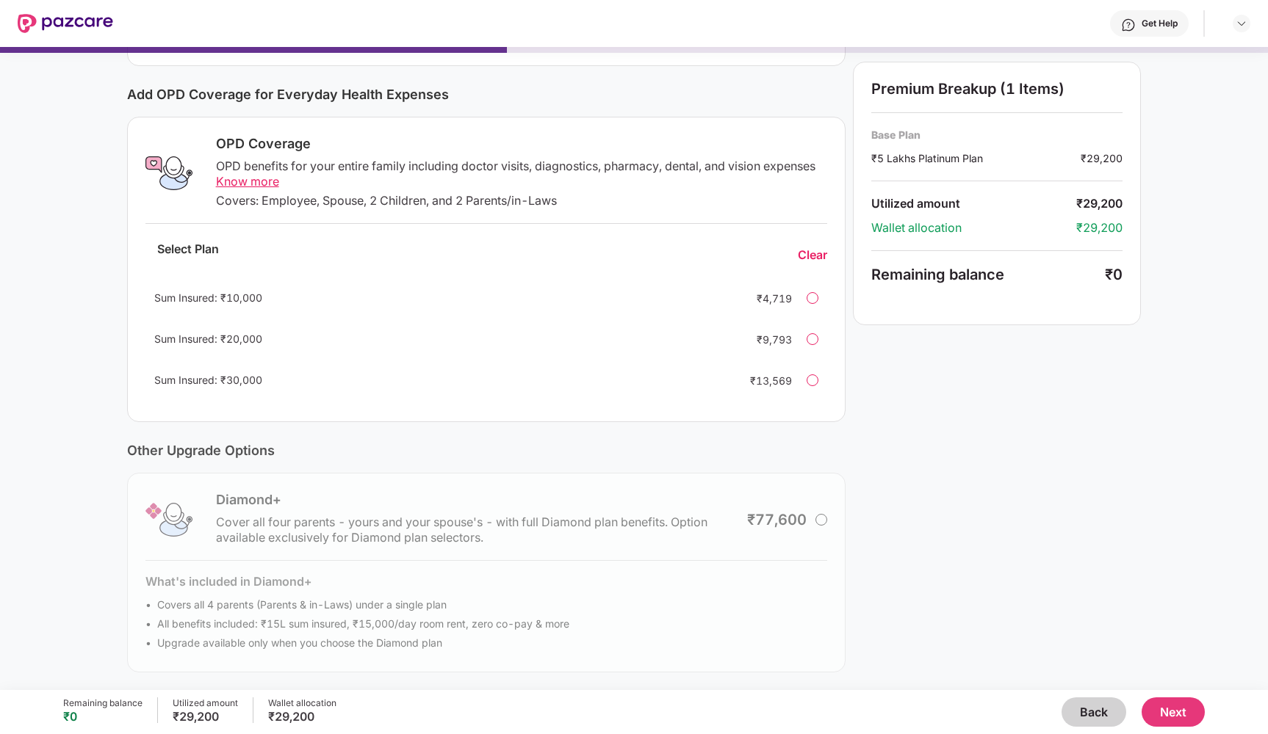
click at [1093, 715] on button "Back" at bounding box center [1093, 712] width 65 height 29
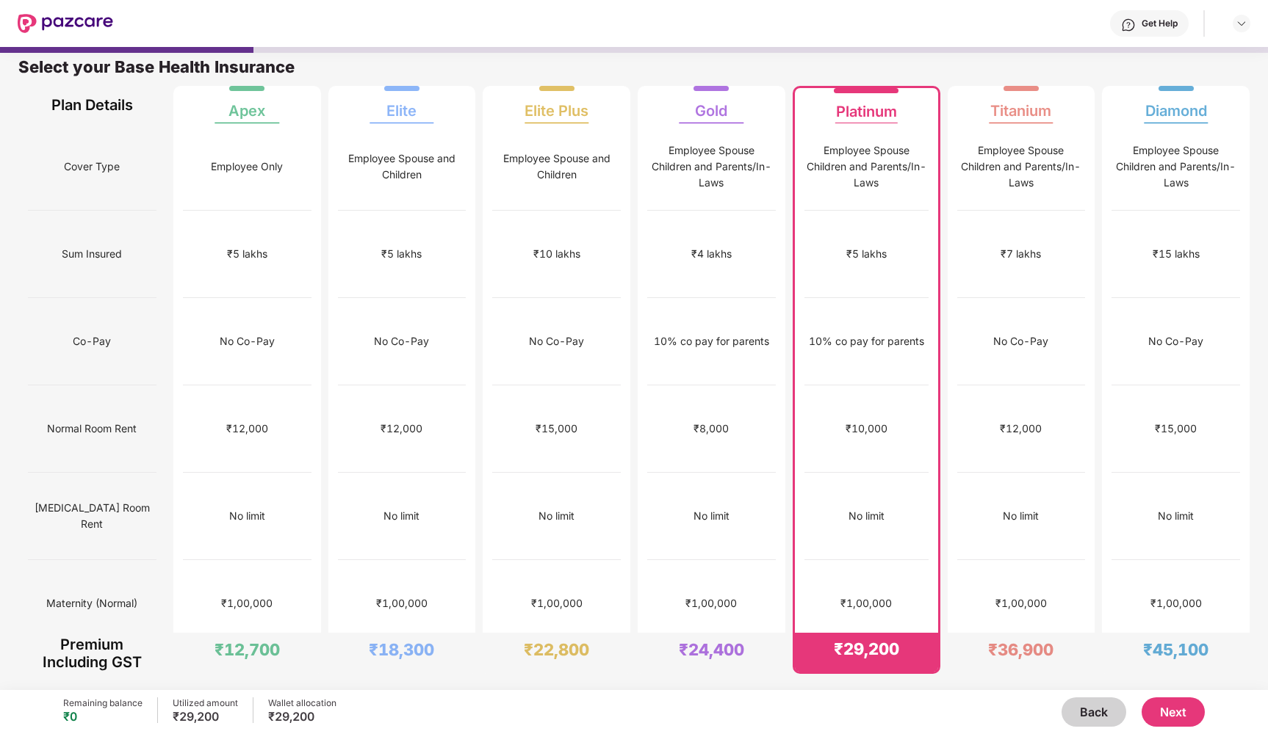
scroll to position [40, 0]
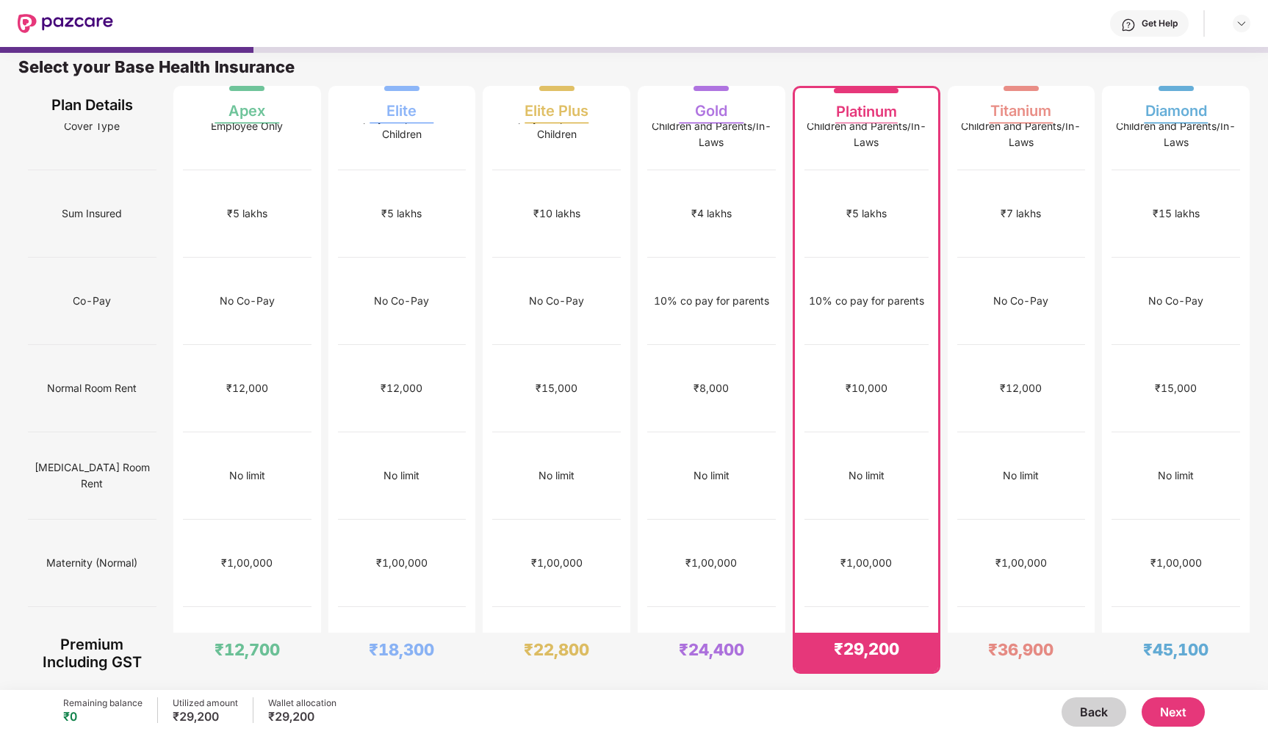
click at [1174, 712] on button "Next" at bounding box center [1172, 712] width 63 height 29
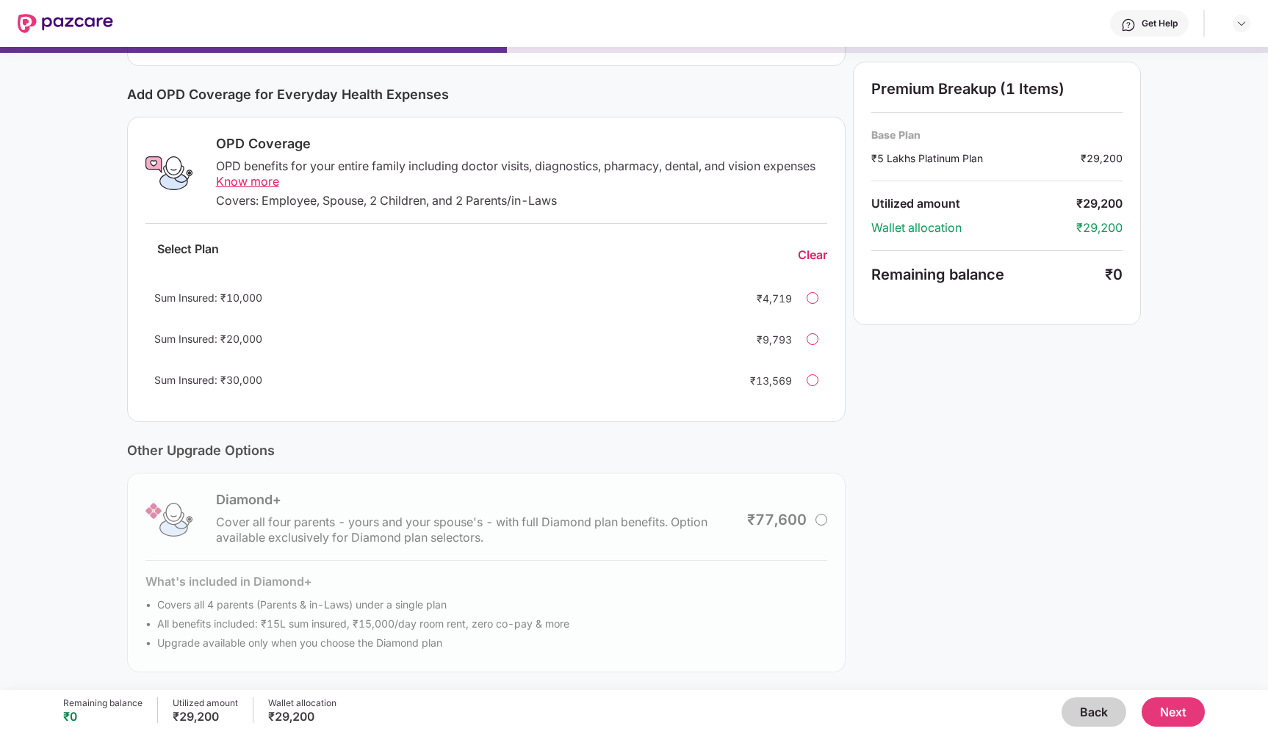
scroll to position [167, 0]
click at [1185, 712] on button "Next" at bounding box center [1172, 712] width 63 height 29
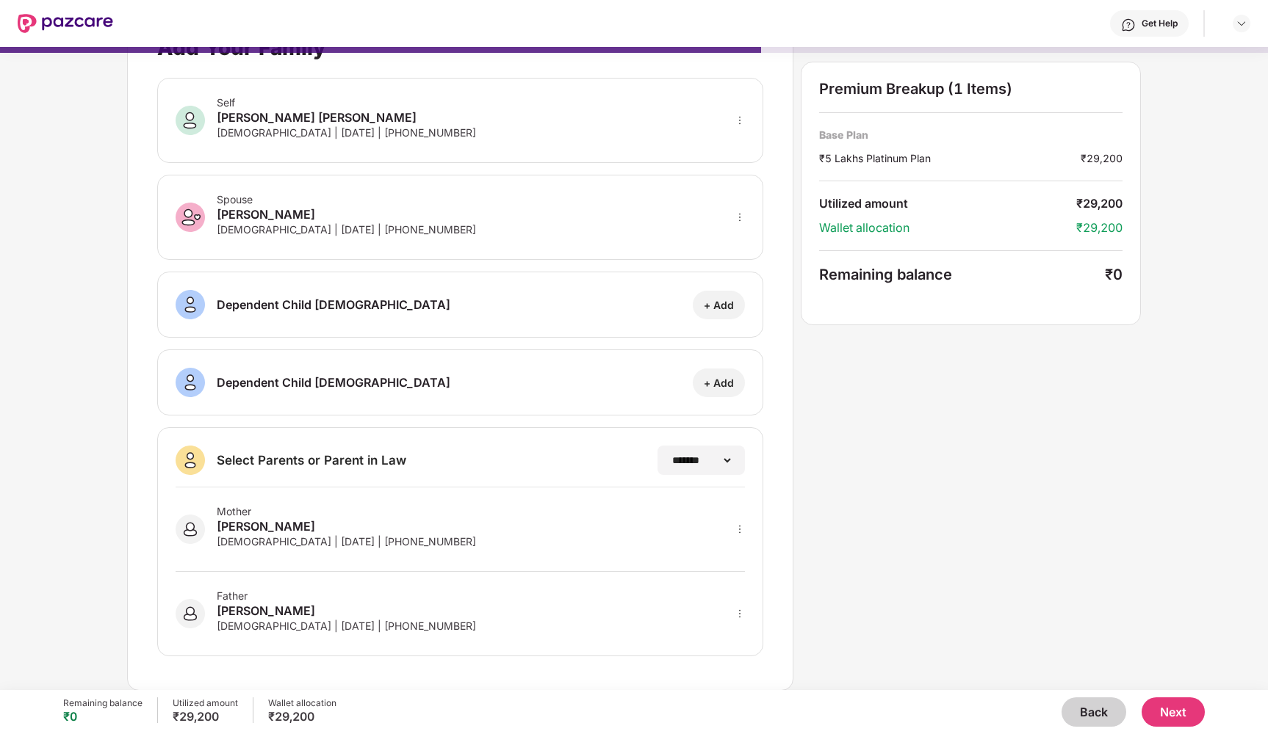
scroll to position [0, 0]
select select "*******"
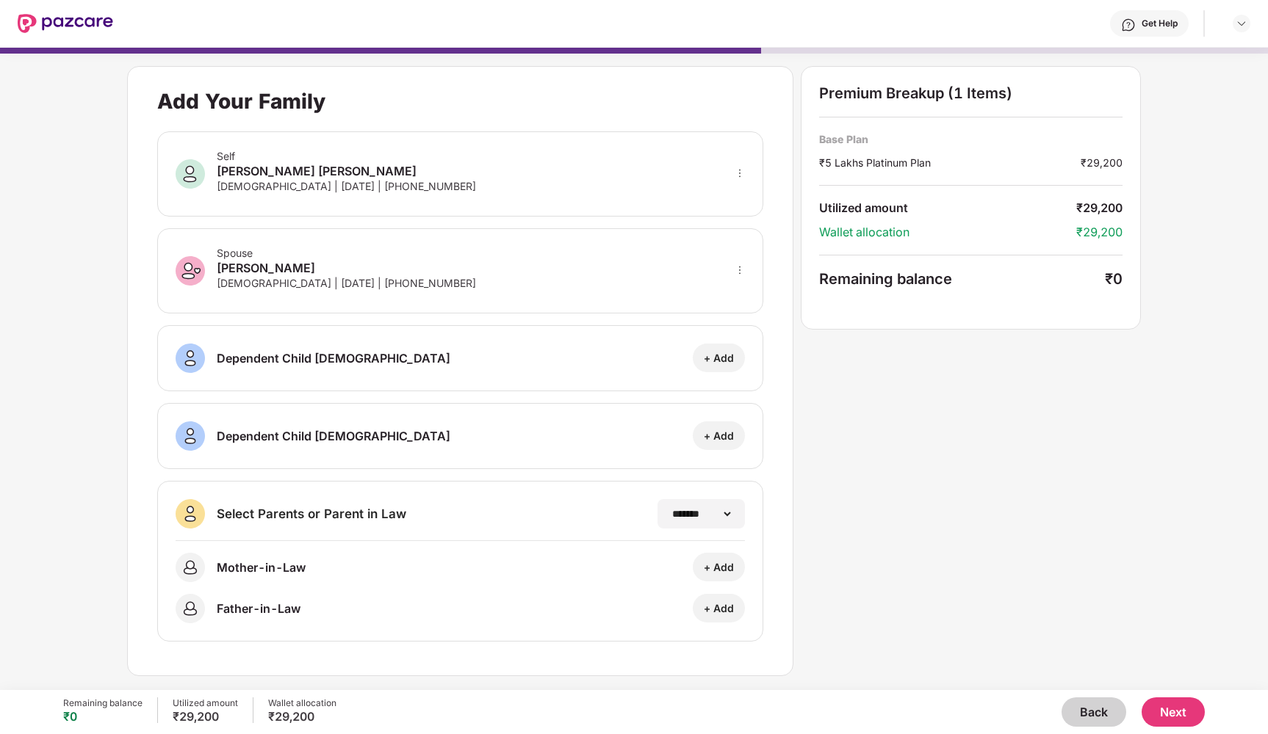
click at [1088, 705] on button "Back" at bounding box center [1093, 712] width 65 height 29
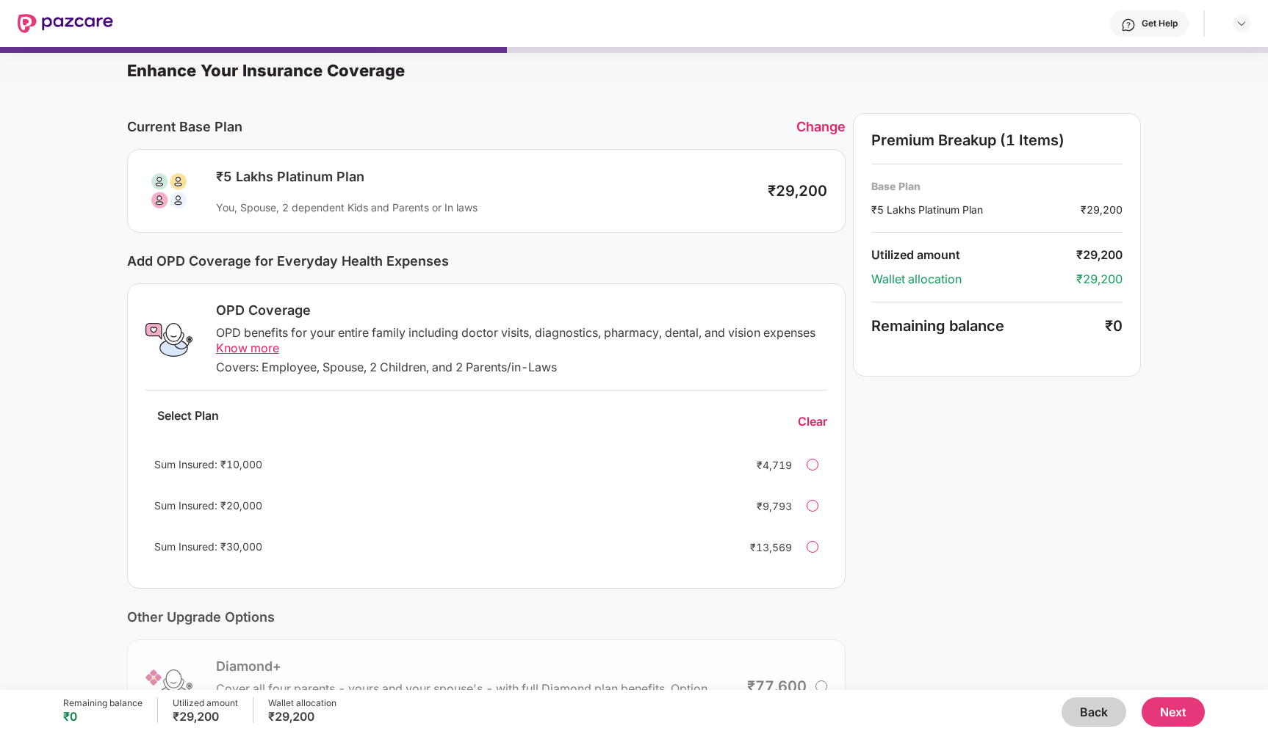
scroll to position [-7, 0]
click at [1101, 716] on button "Back" at bounding box center [1093, 712] width 65 height 29
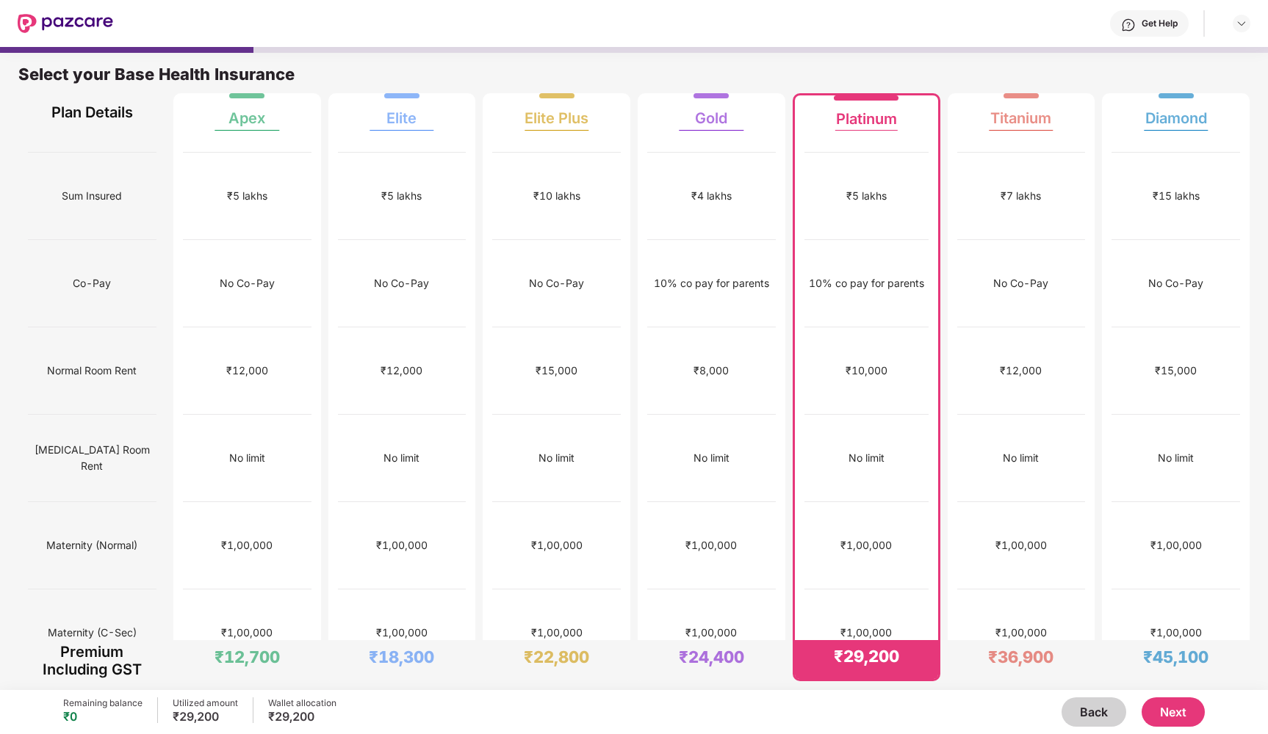
scroll to position [79, 0]
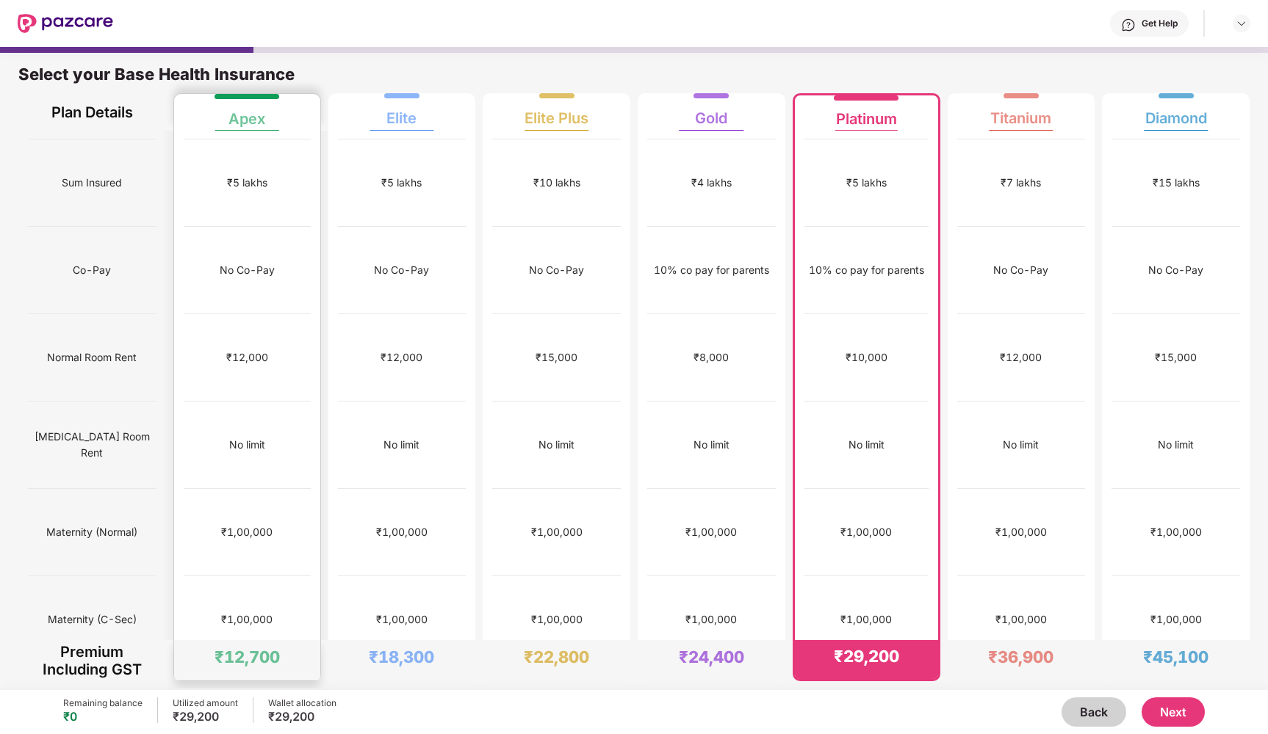
click at [195, 664] on div "₹3,000" at bounding box center [247, 707] width 127 height 87
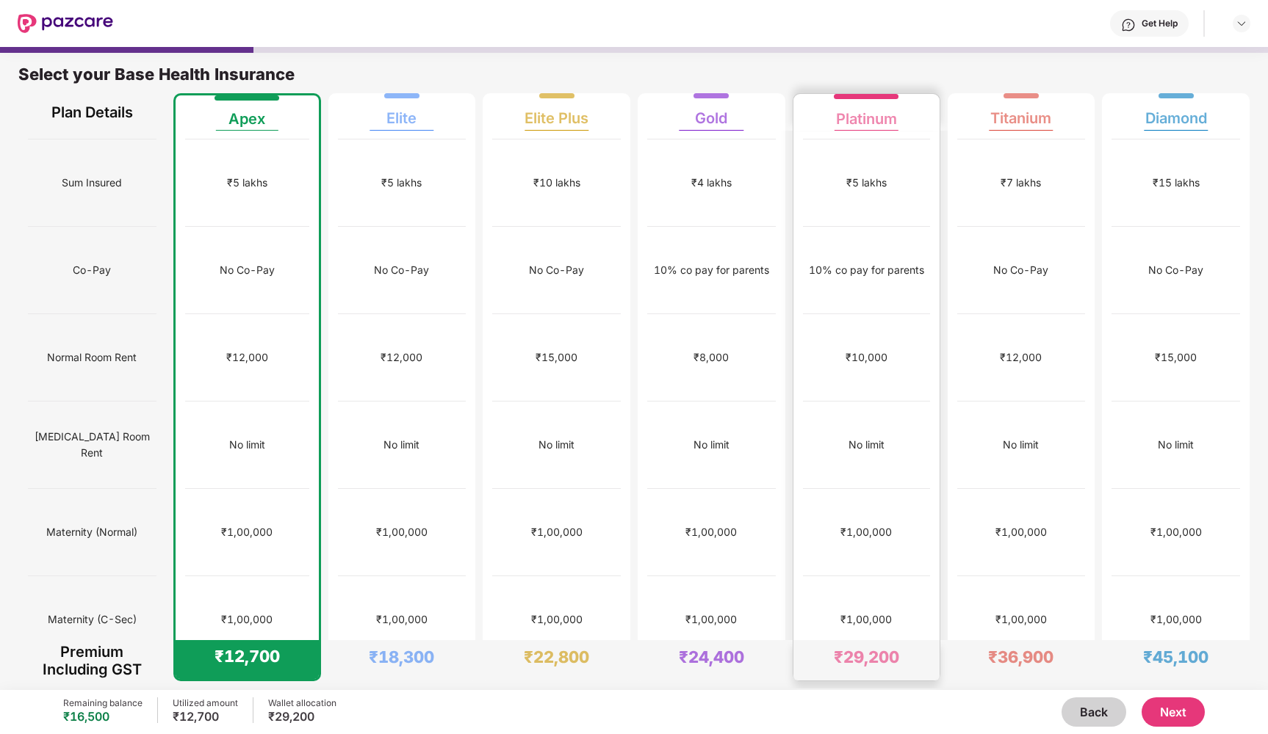
click at [857, 664] on div "₹3,000" at bounding box center [866, 707] width 127 height 87
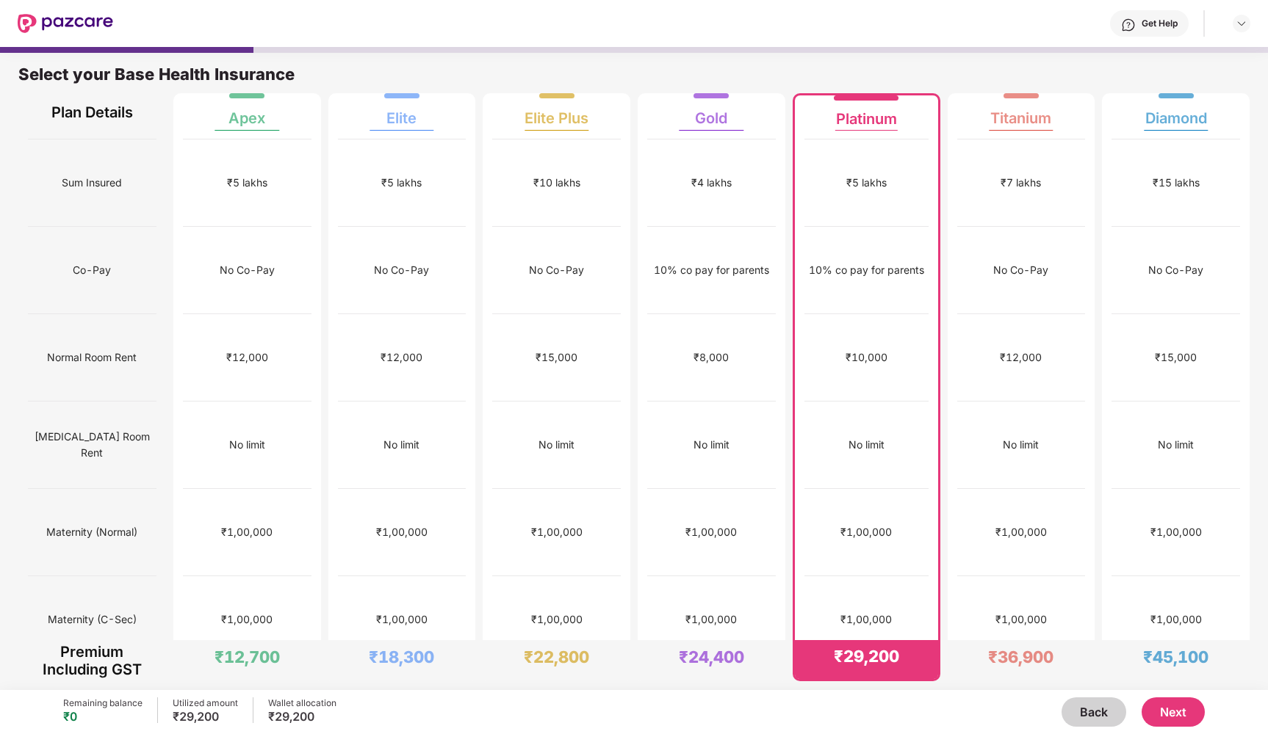
click at [1185, 714] on button "Next" at bounding box center [1172, 712] width 63 height 29
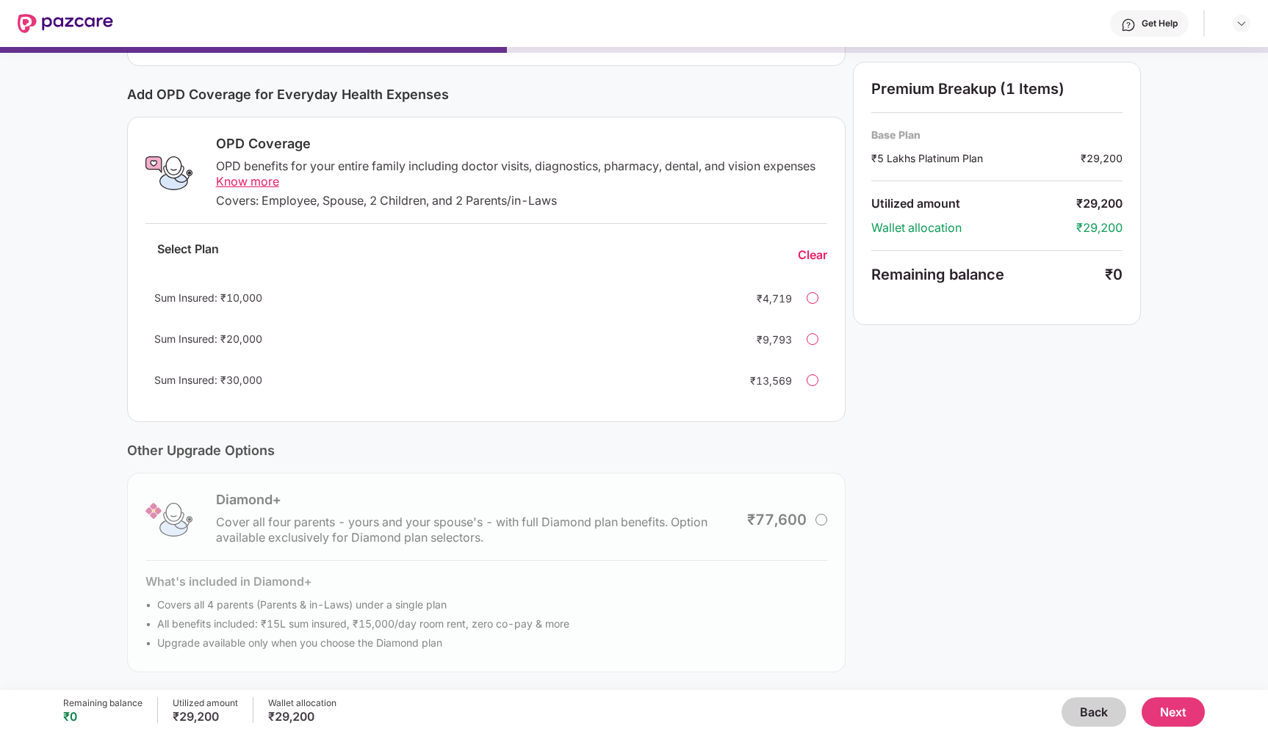
scroll to position [0, 0]
click at [1176, 716] on button "Next" at bounding box center [1172, 712] width 63 height 29
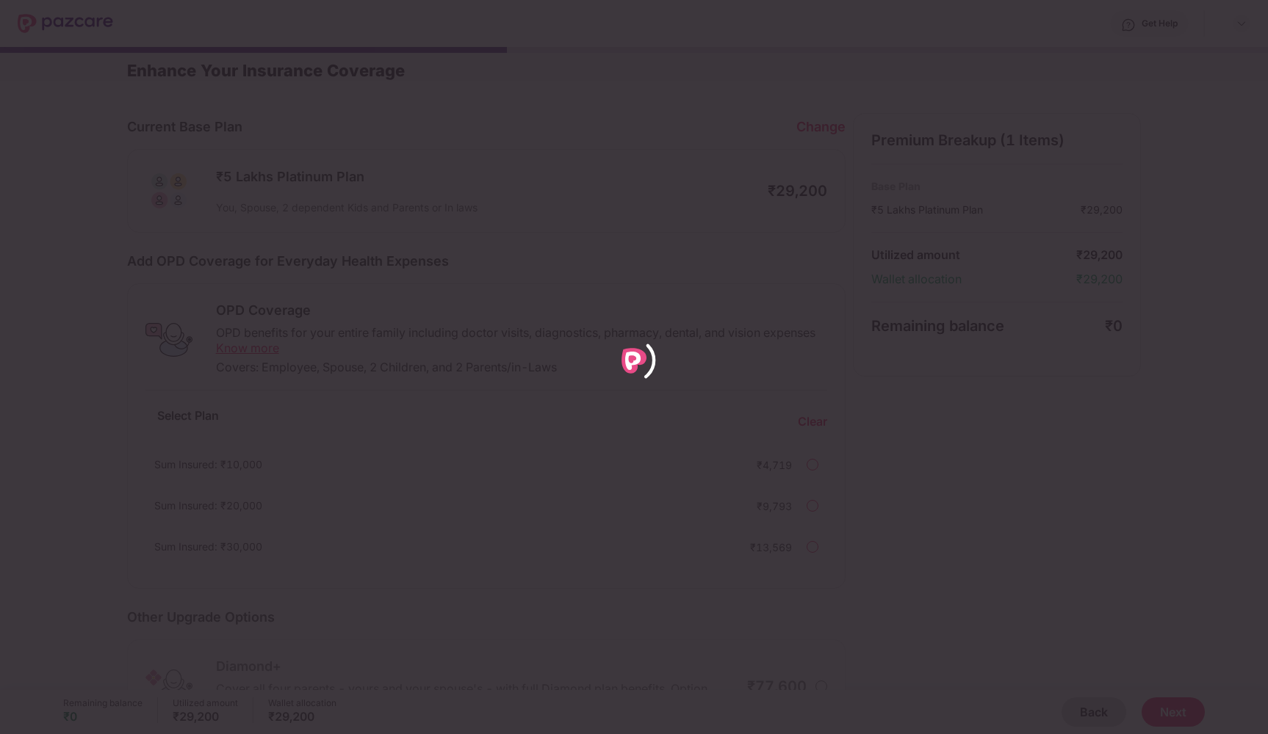
select select "*******"
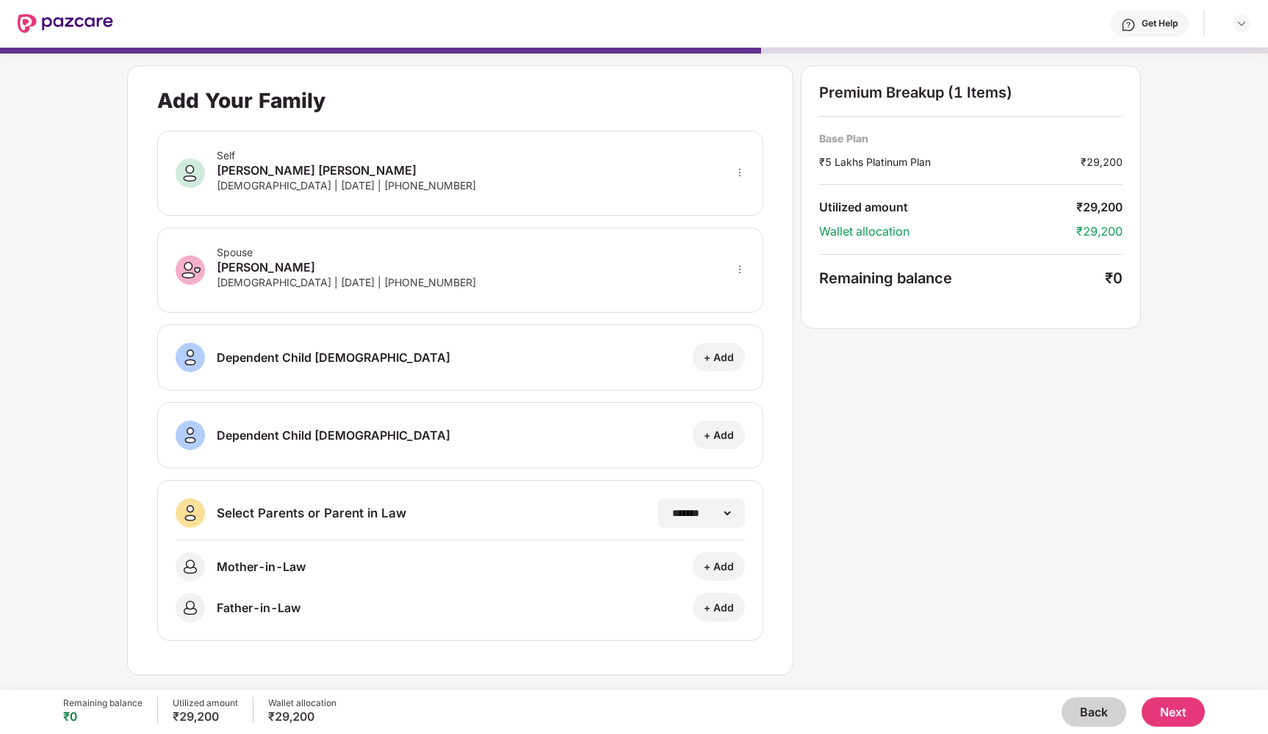
scroll to position [1, 0]
select select "*******"
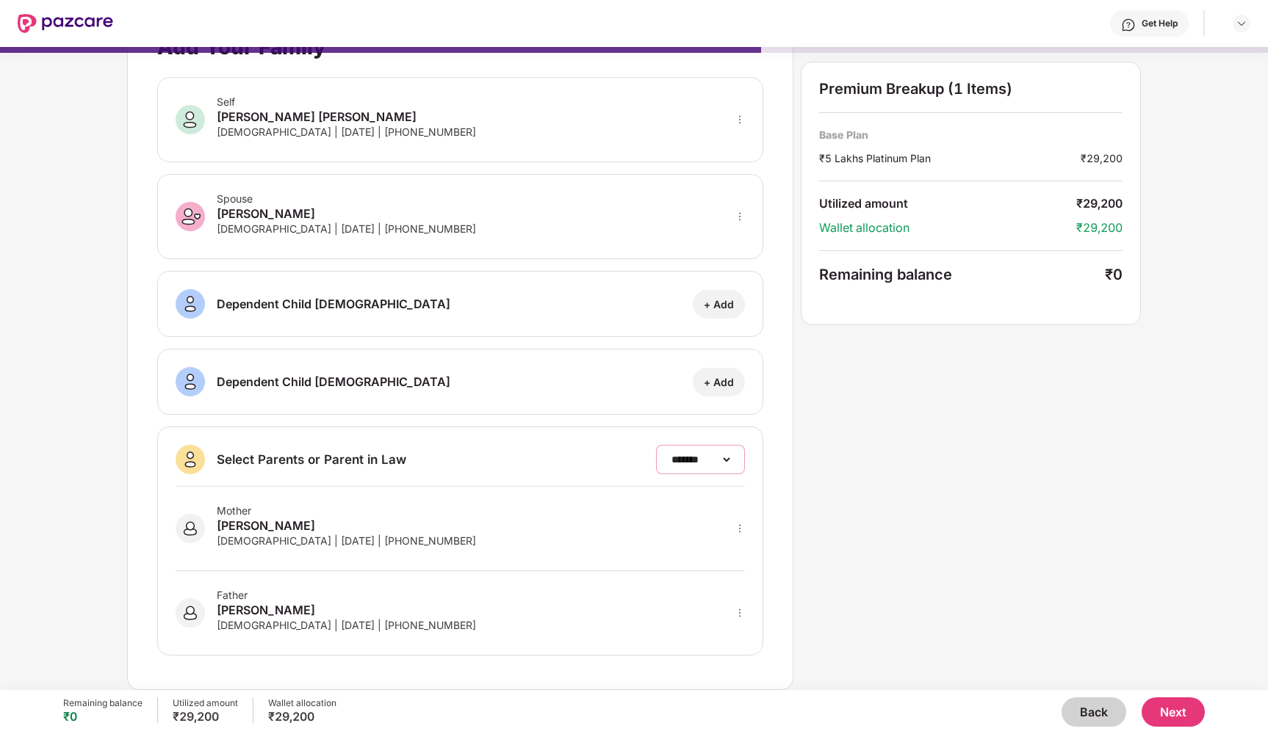
scroll to position [48, 0]
click at [734, 532] on icon "more" at bounding box center [739, 529] width 10 height 10
click at [854, 545] on div "**********" at bounding box center [634, 351] width 1014 height 679
click at [1186, 714] on button "Next" at bounding box center [1172, 712] width 63 height 29
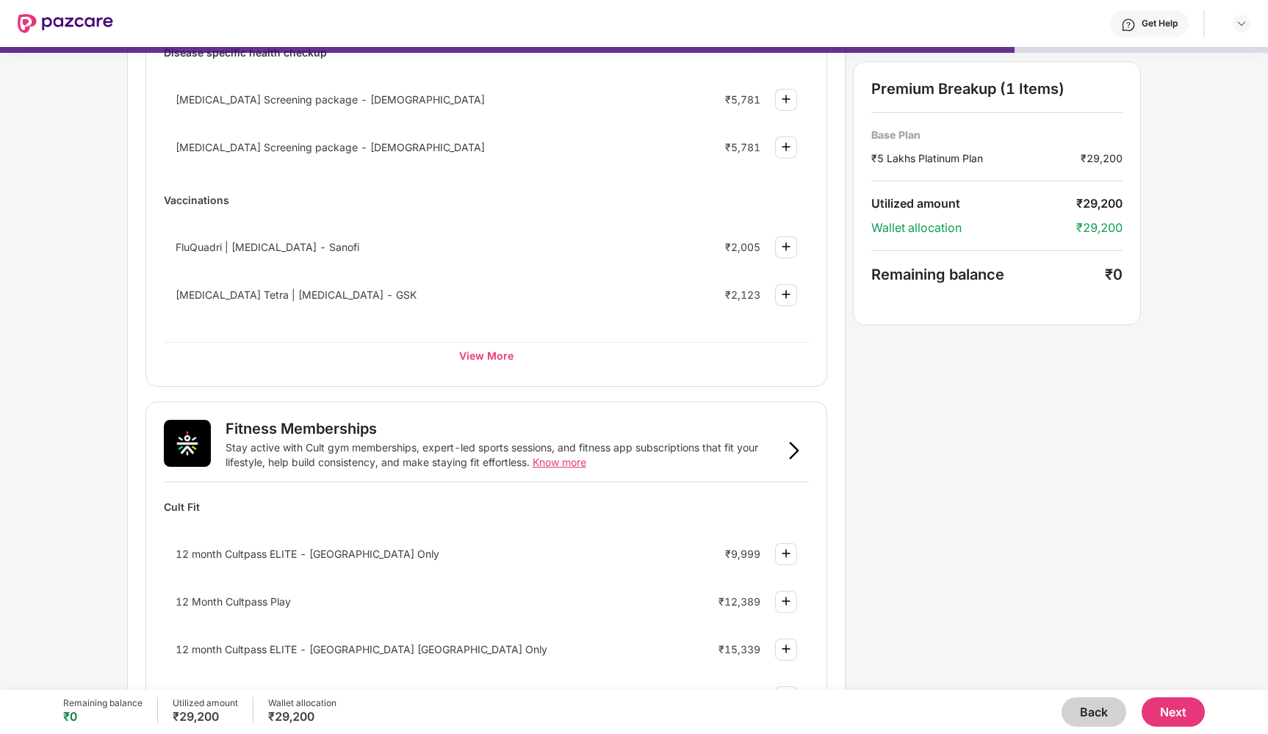
scroll to position [189, 0]
click at [463, 361] on div "View More" at bounding box center [487, 354] width 646 height 26
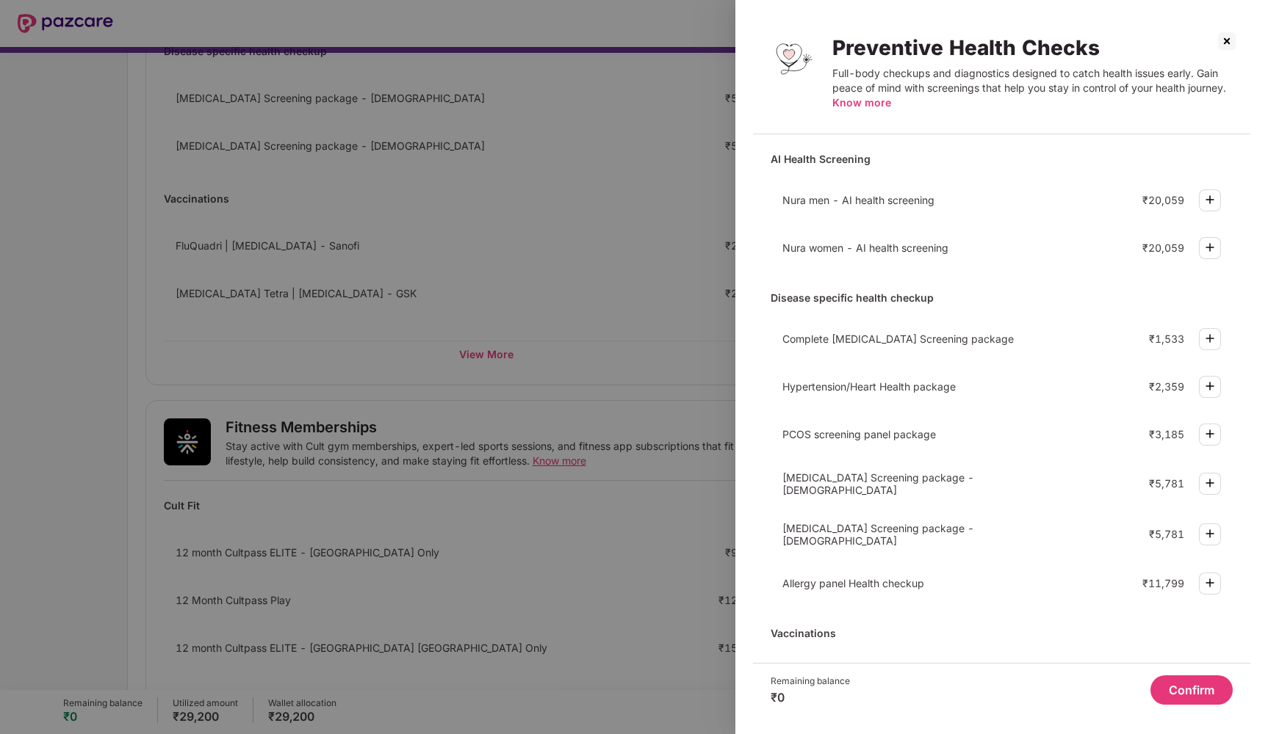
scroll to position [0, 0]
drag, startPoint x: 778, startPoint y: 577, endPoint x: 928, endPoint y: 577, distance: 149.8
click at [928, 577] on div "Allergy panel Health checkup ₹11,799" at bounding box center [1001, 583] width 462 height 39
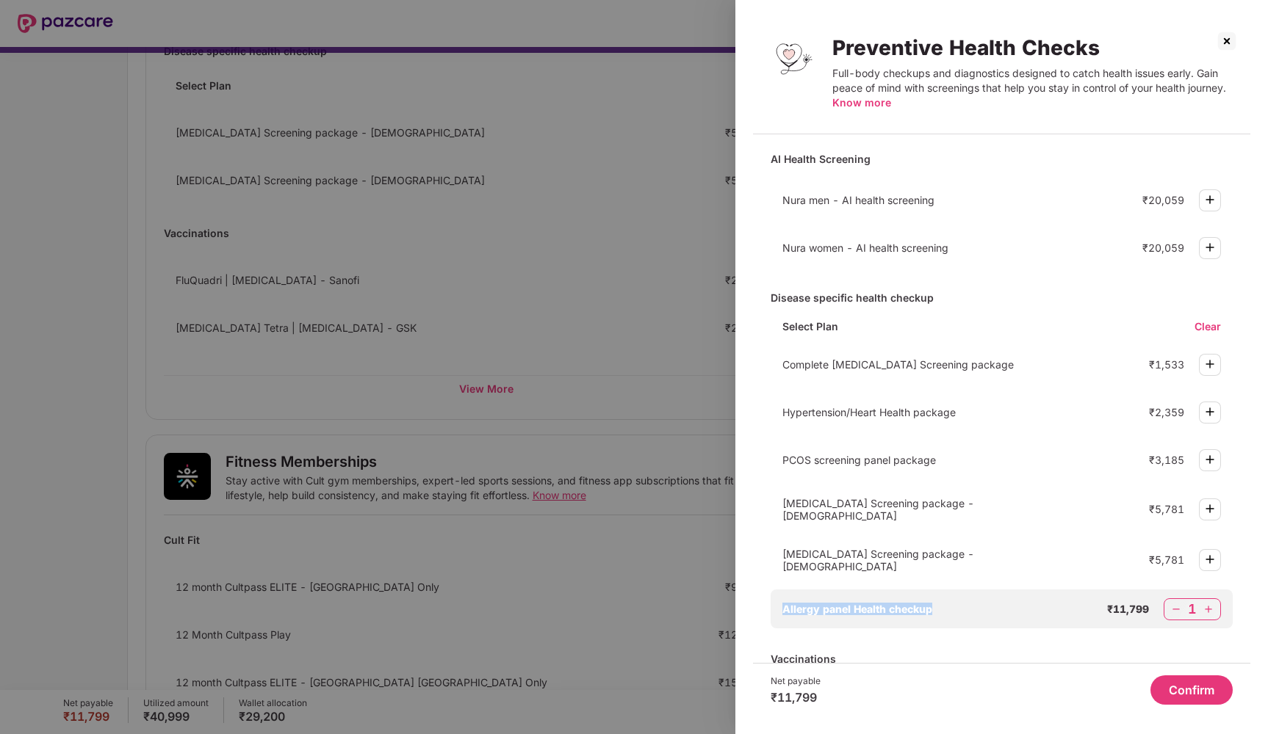
click at [1178, 602] on img at bounding box center [1175, 609] width 15 height 15
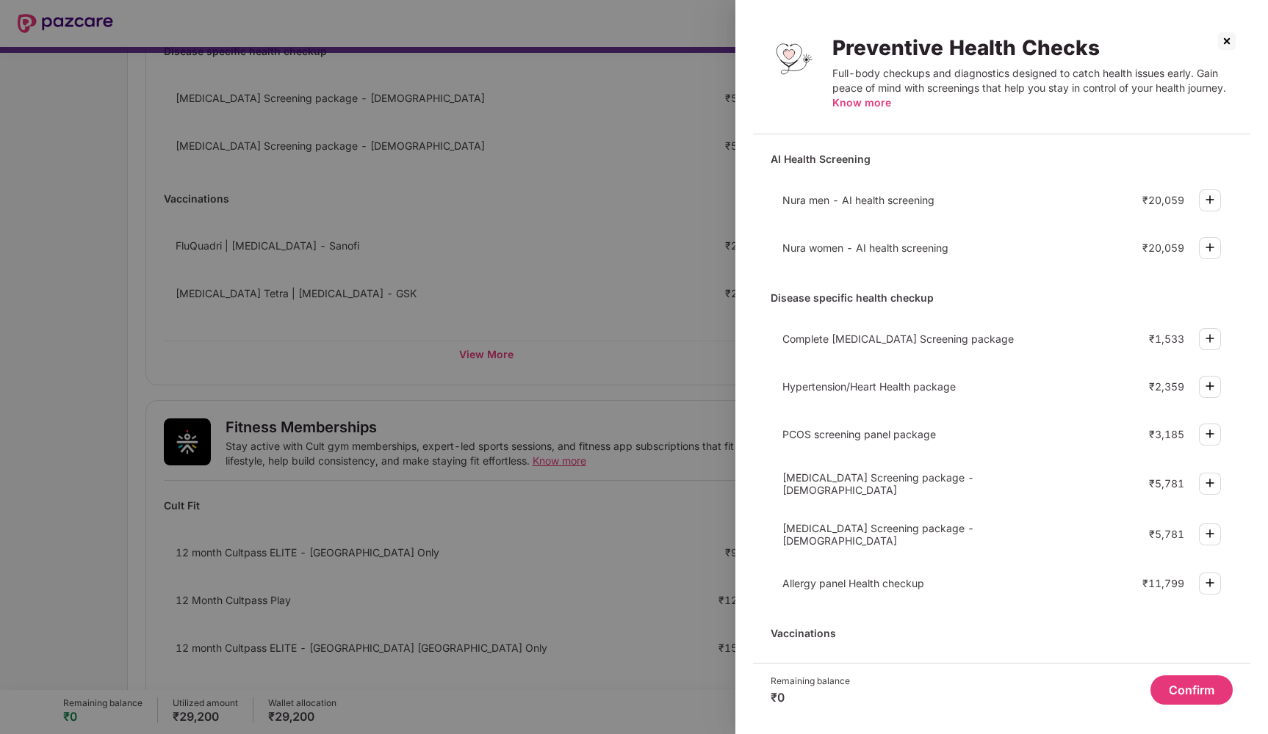
click at [798, 529] on span "[MEDICAL_DATA] Screening package - [DEMOGRAPHIC_DATA]" at bounding box center [878, 534] width 192 height 25
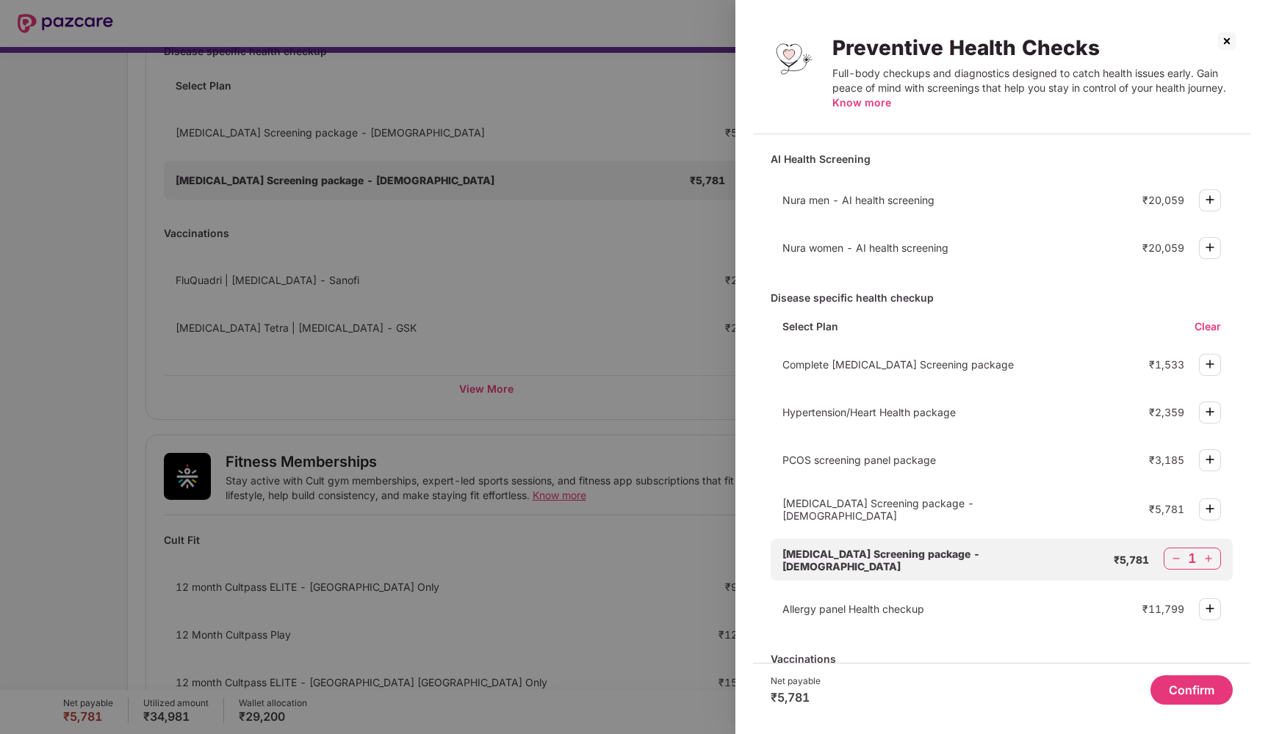
click at [1175, 558] on img at bounding box center [1175, 559] width 15 height 15
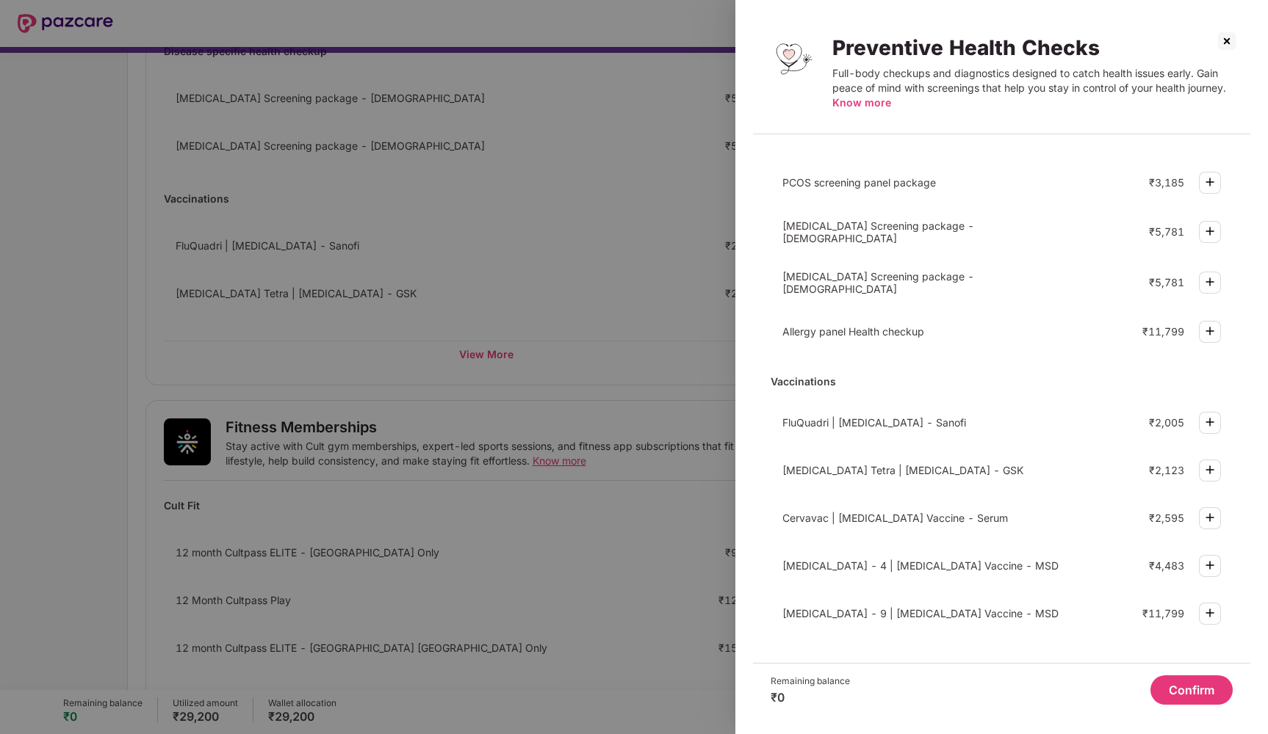
scroll to position [251, 0]
click at [582, 538] on div at bounding box center [634, 367] width 1268 height 734
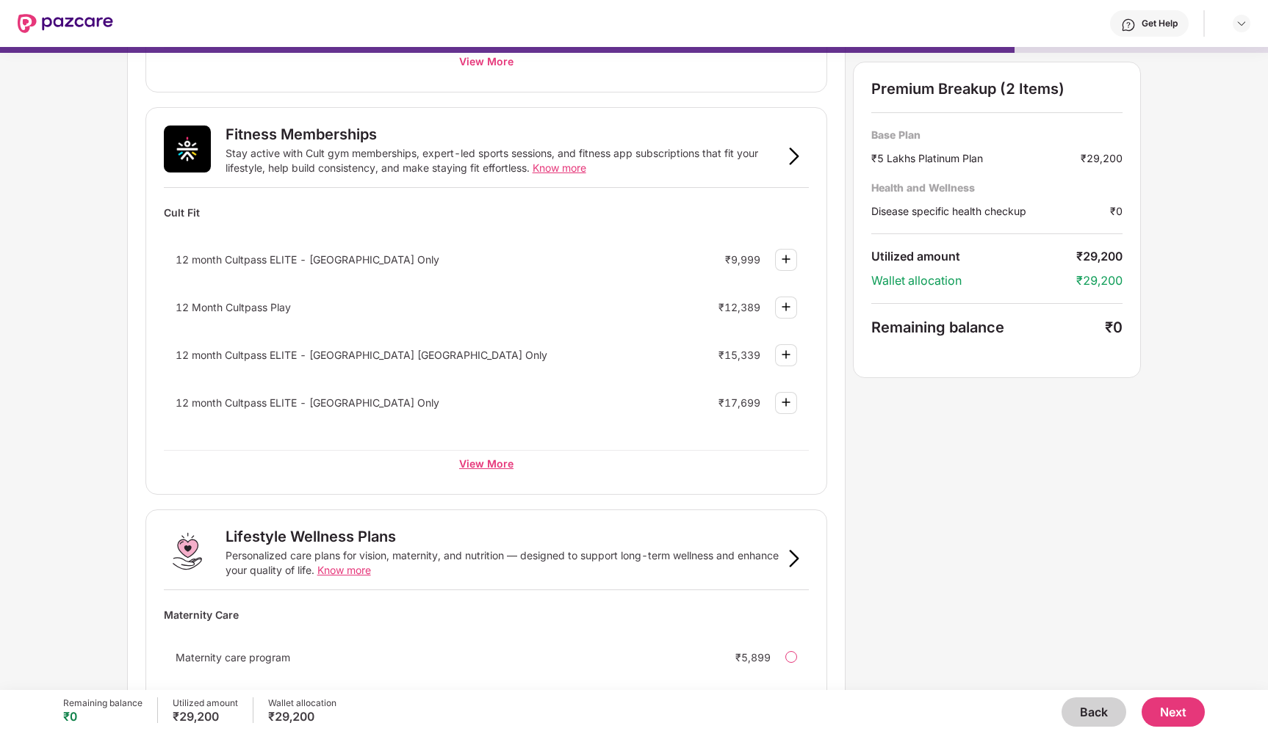
scroll to position [496, 0]
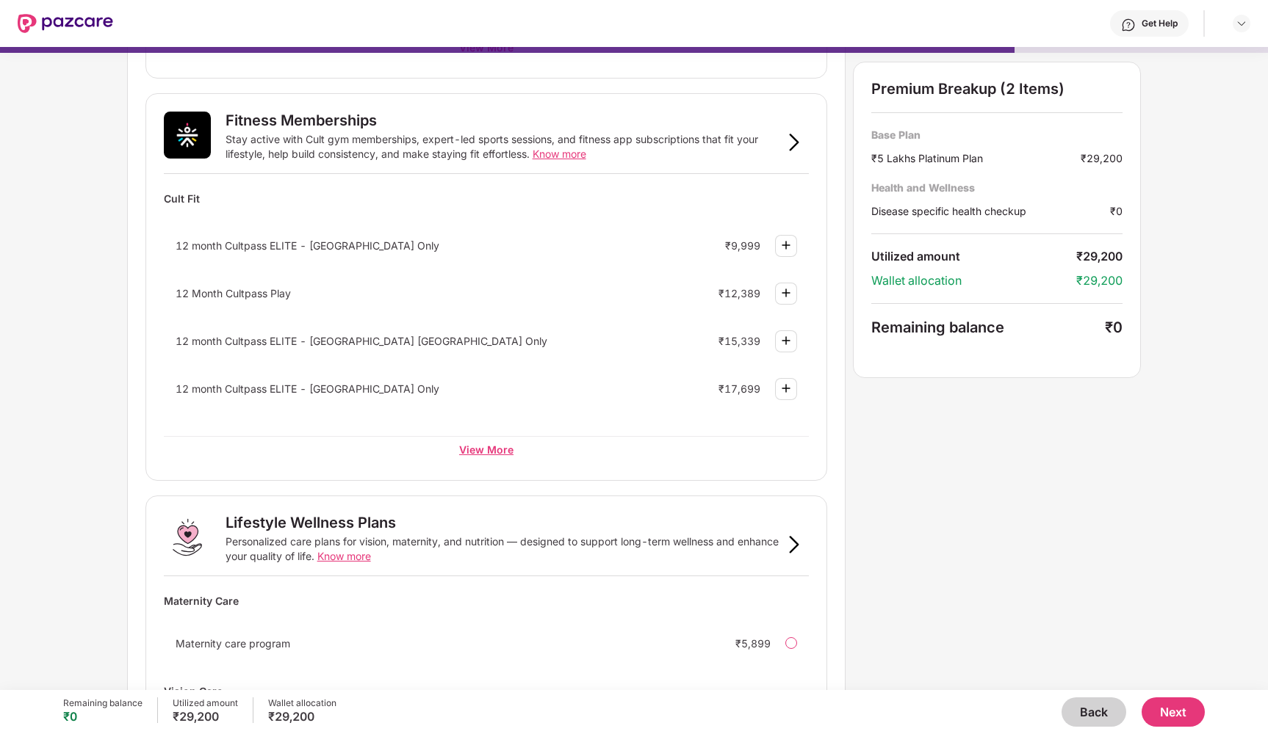
click at [506, 454] on div "View More" at bounding box center [487, 449] width 646 height 26
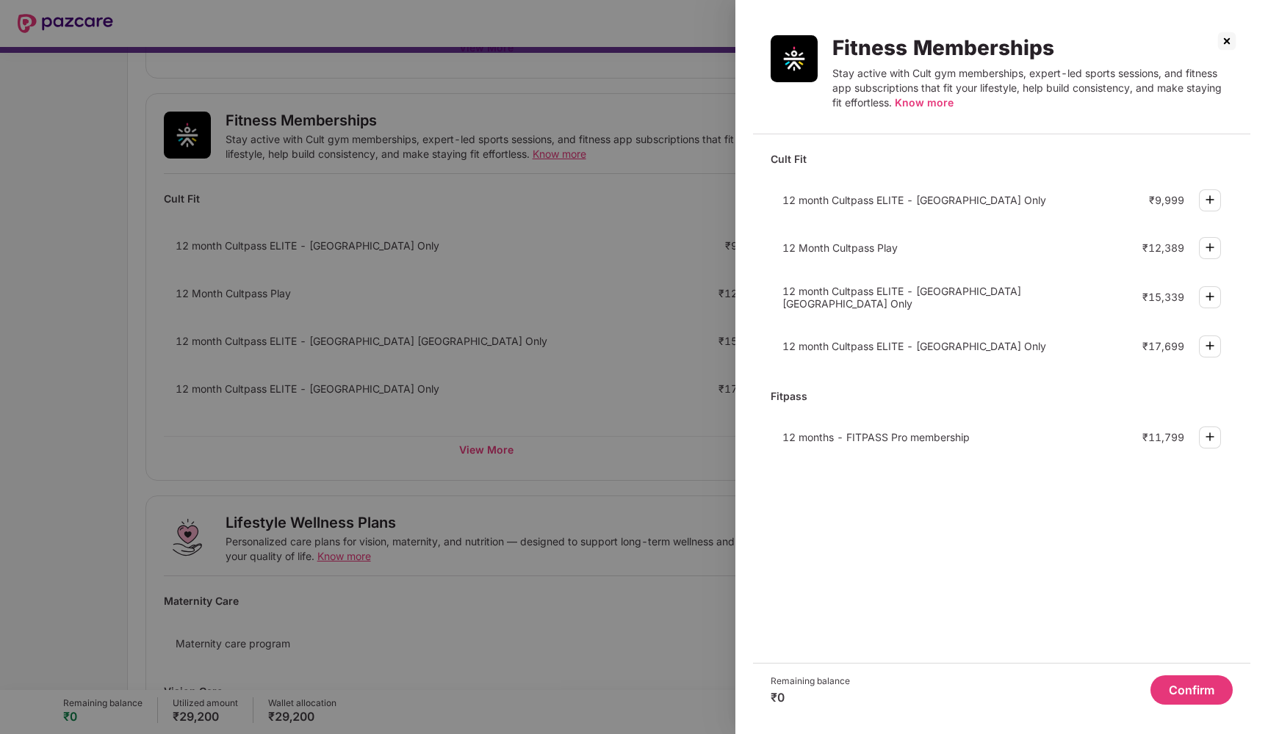
scroll to position [0, 0]
click at [1226, 40] on img at bounding box center [1226, 40] width 23 height 23
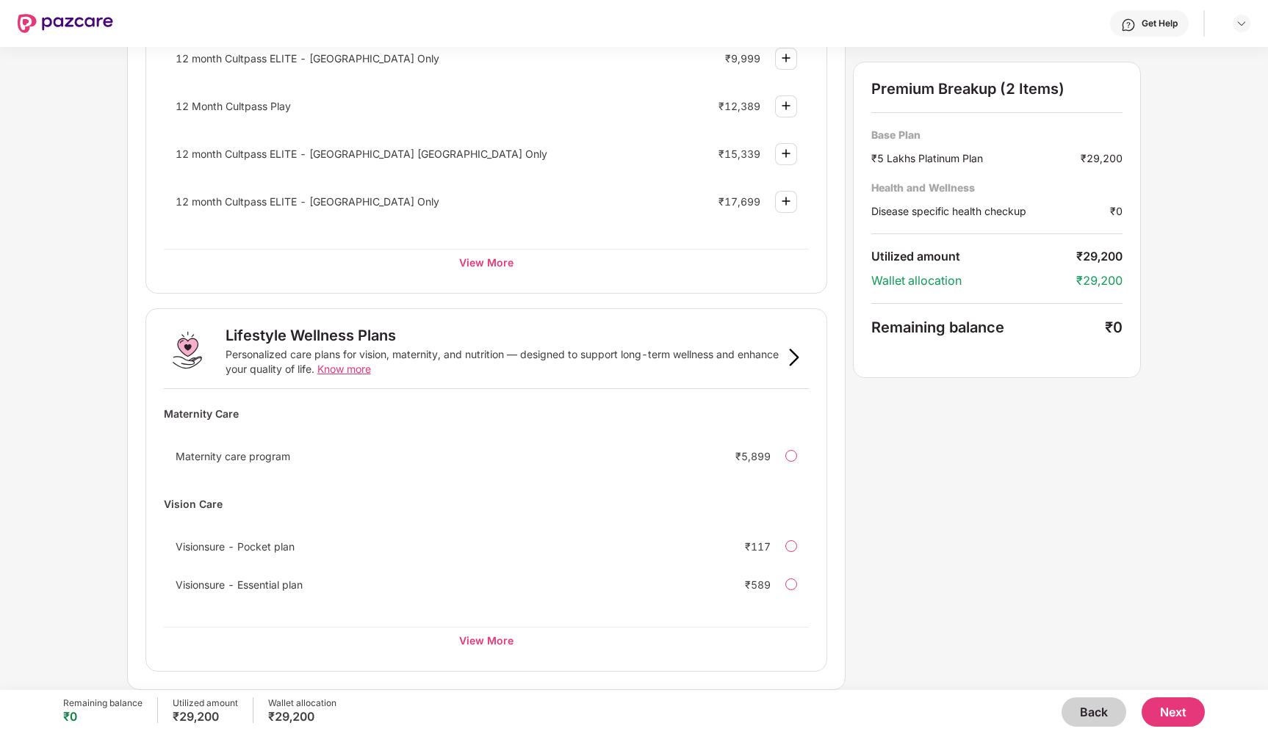
scroll to position [682, 0]
click at [239, 455] on span "Maternity care program" at bounding box center [233, 457] width 115 height 12
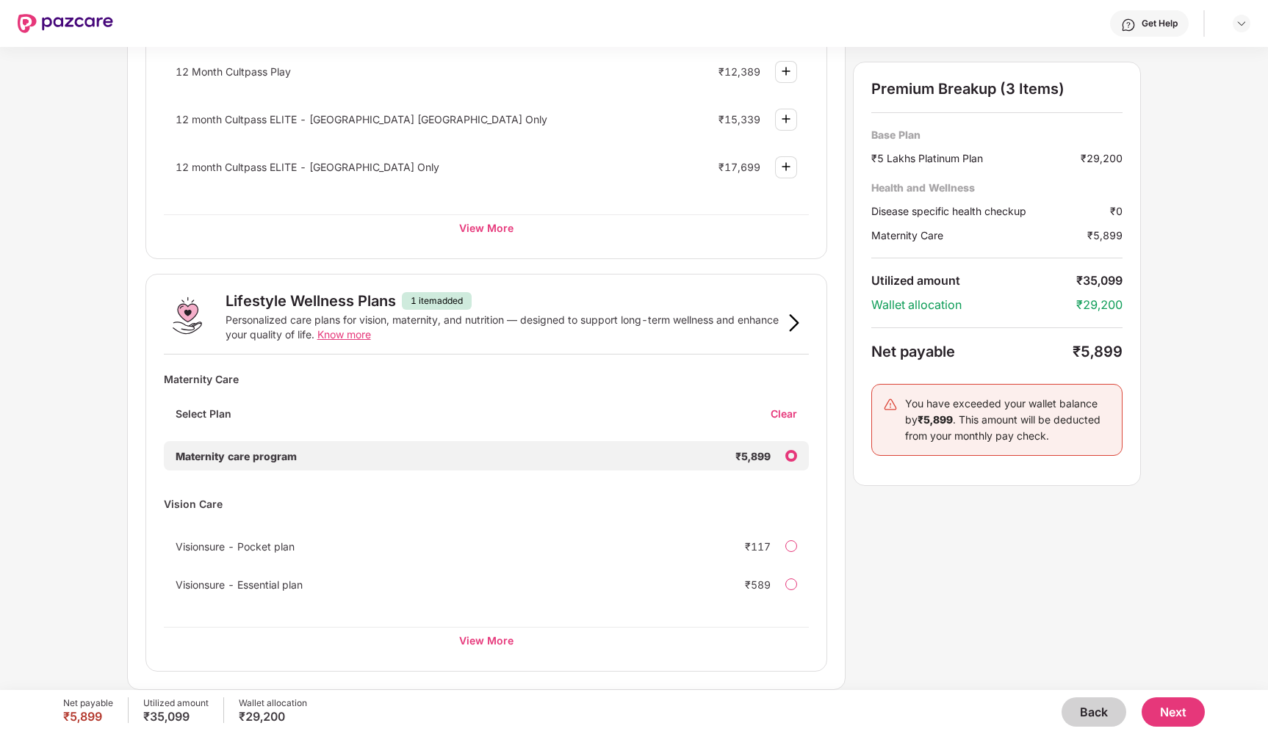
scroll to position [717, 0]
click at [487, 641] on div "View More" at bounding box center [487, 641] width 646 height 26
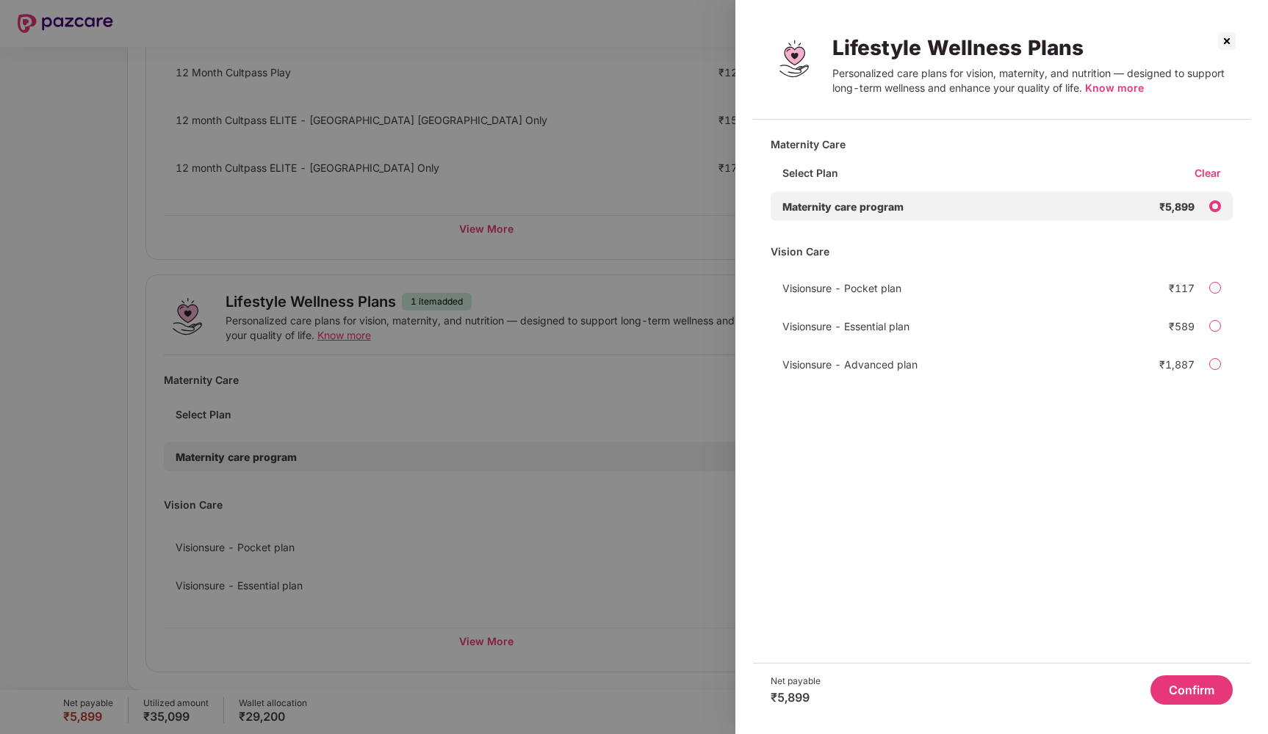
scroll to position [0, 0]
click at [1116, 90] on span "Know more" at bounding box center [1114, 88] width 59 height 12
click at [1207, 167] on div "Clear" at bounding box center [1213, 173] width 38 height 14
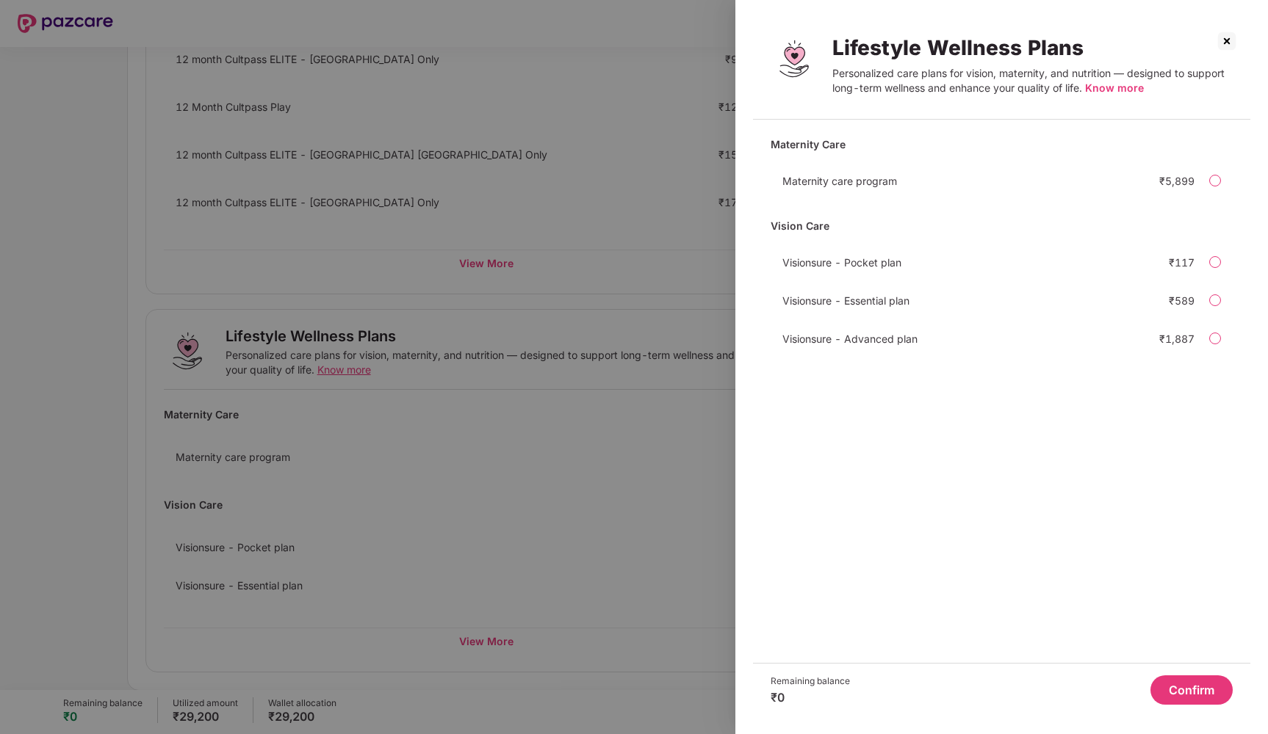
click at [1179, 692] on button "Confirm" at bounding box center [1191, 690] width 82 height 29
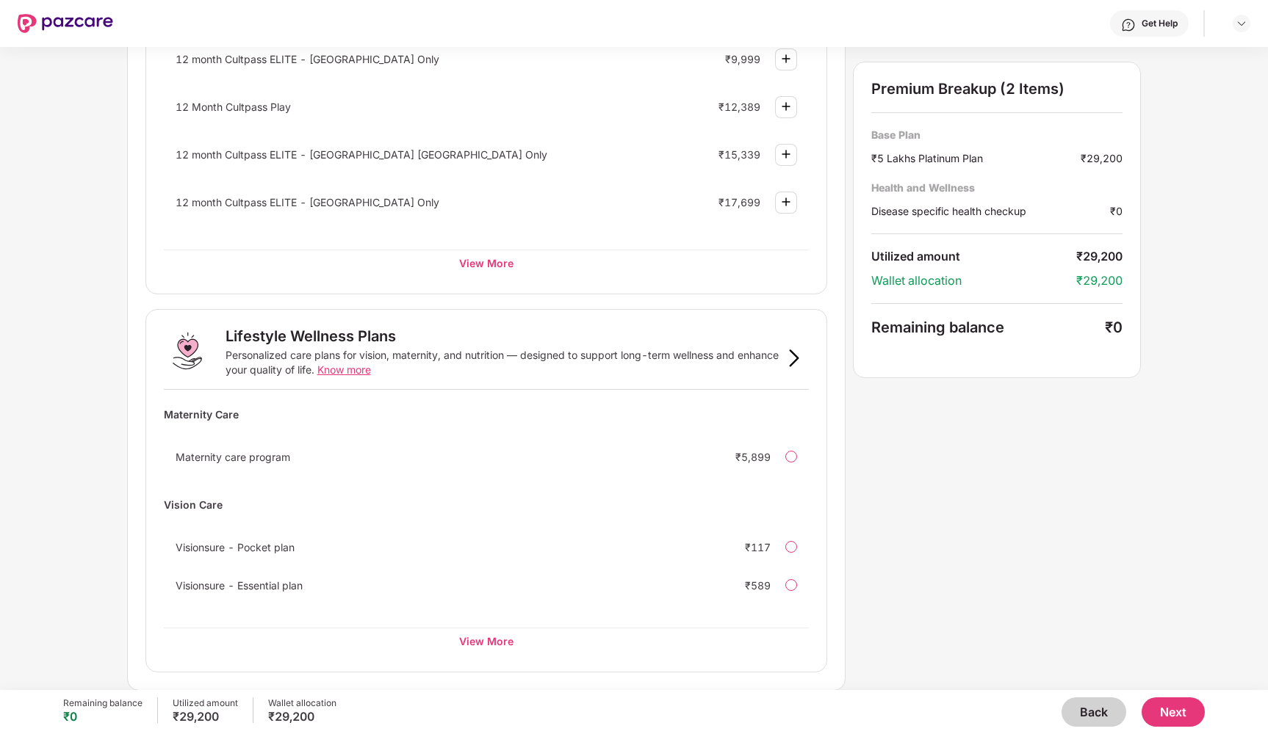
scroll to position [0, 0]
click at [1185, 715] on button "Next" at bounding box center [1172, 712] width 63 height 29
click at [1227, 678] on icon "close" at bounding box center [1228, 681] width 10 height 10
click at [1160, 709] on button "Next" at bounding box center [1172, 712] width 63 height 29
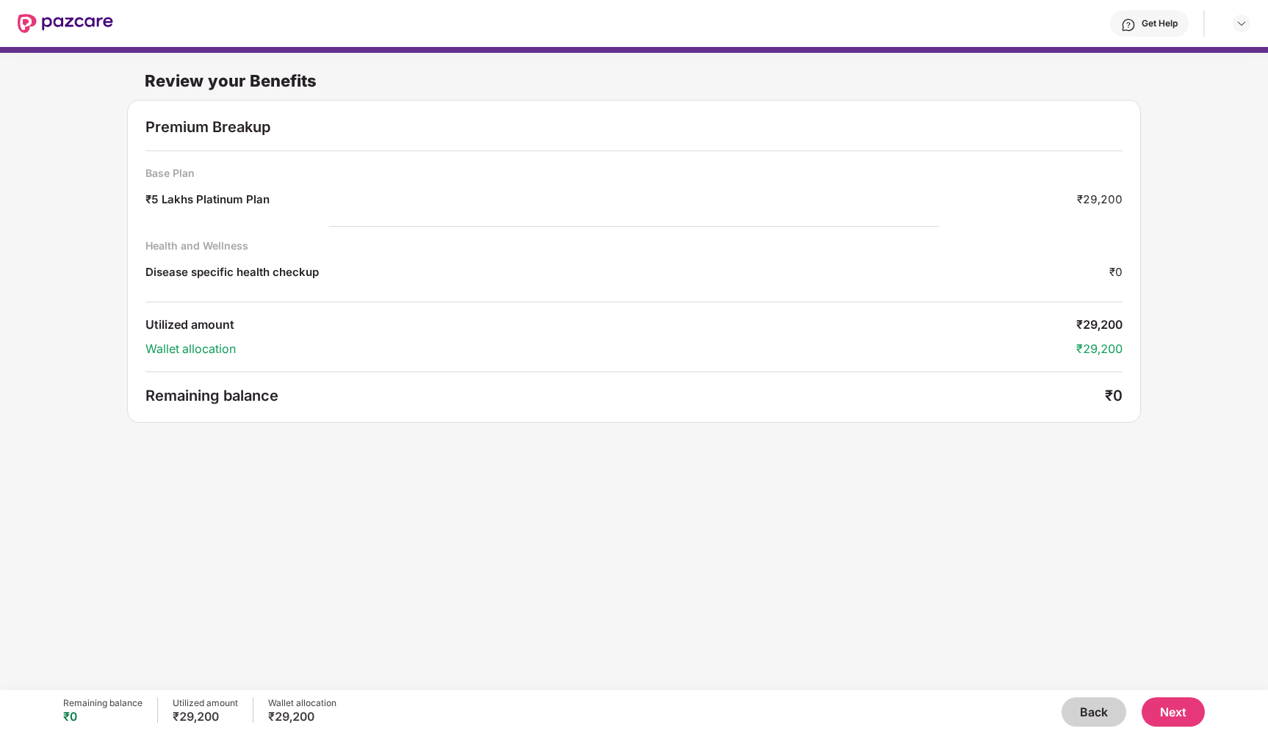
scroll to position [0, 0]
click at [1175, 714] on button "Next" at bounding box center [1172, 712] width 63 height 29
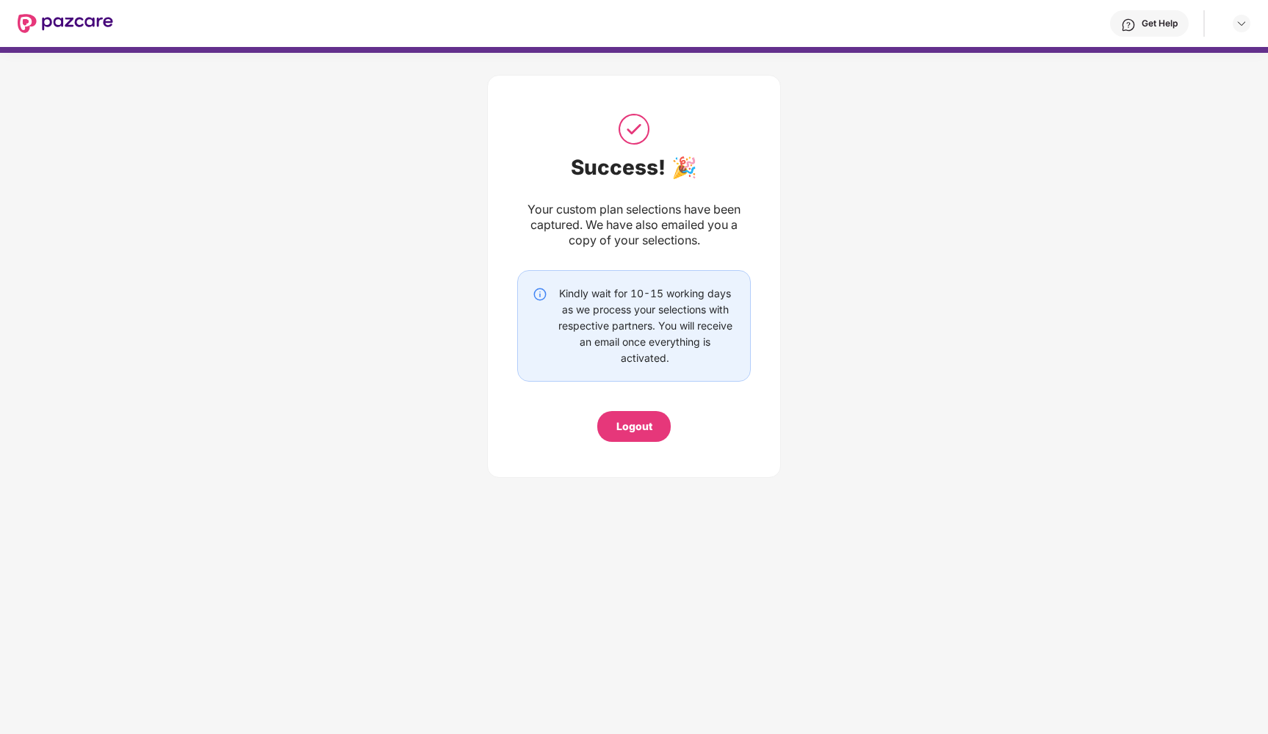
click at [641, 424] on div "Logout" at bounding box center [634, 427] width 36 height 16
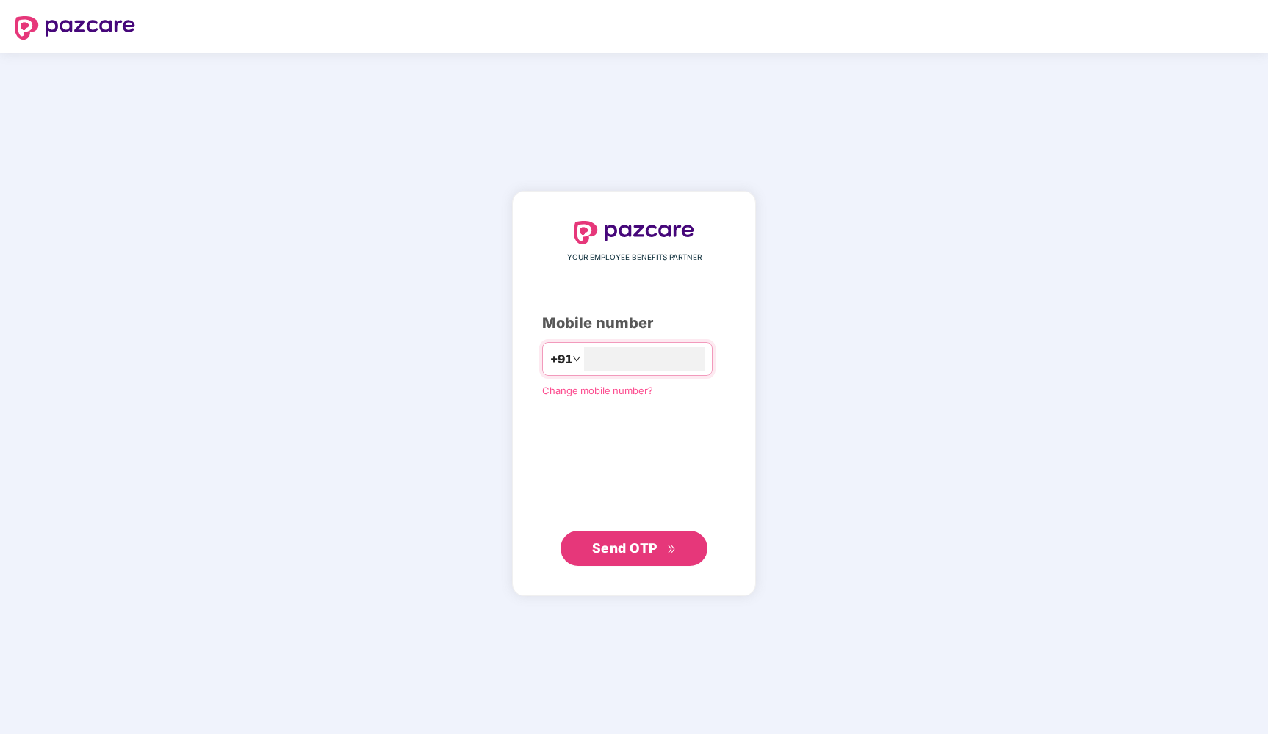
type input "**********"
click at [628, 546] on span "Send OTP" at bounding box center [624, 547] width 65 height 15
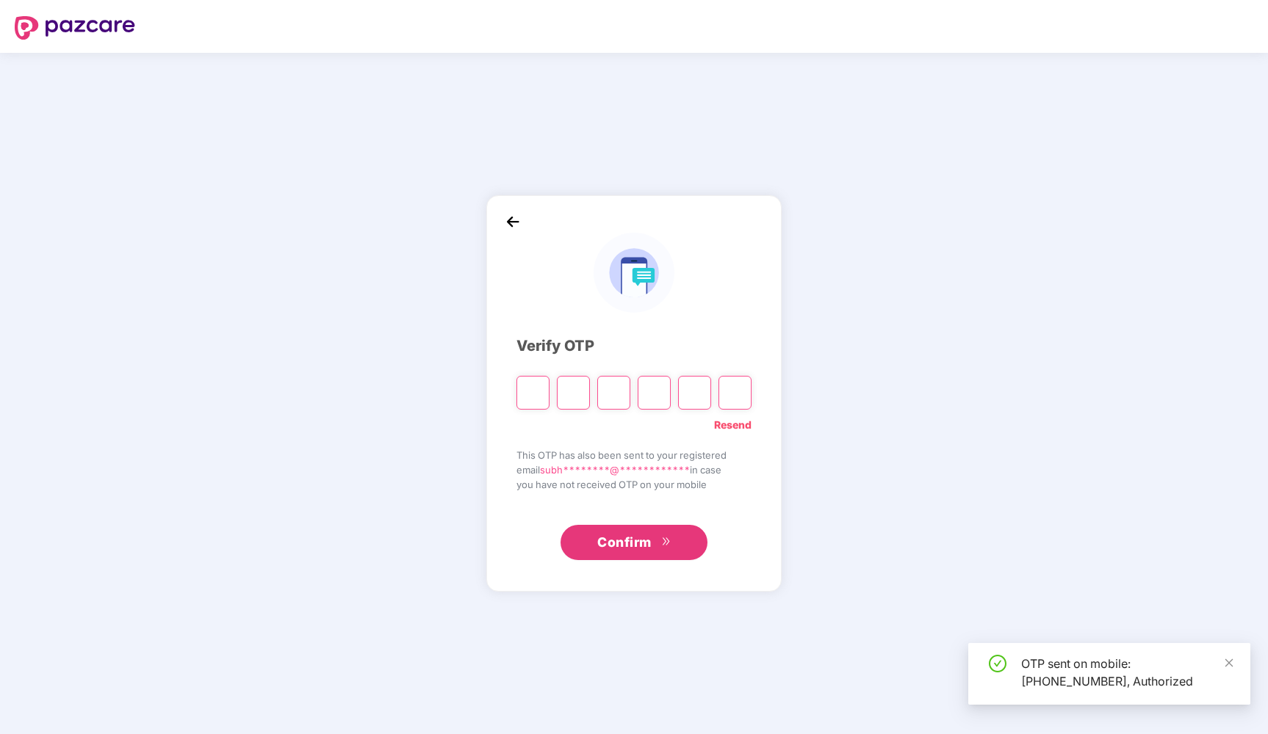
type input "*"
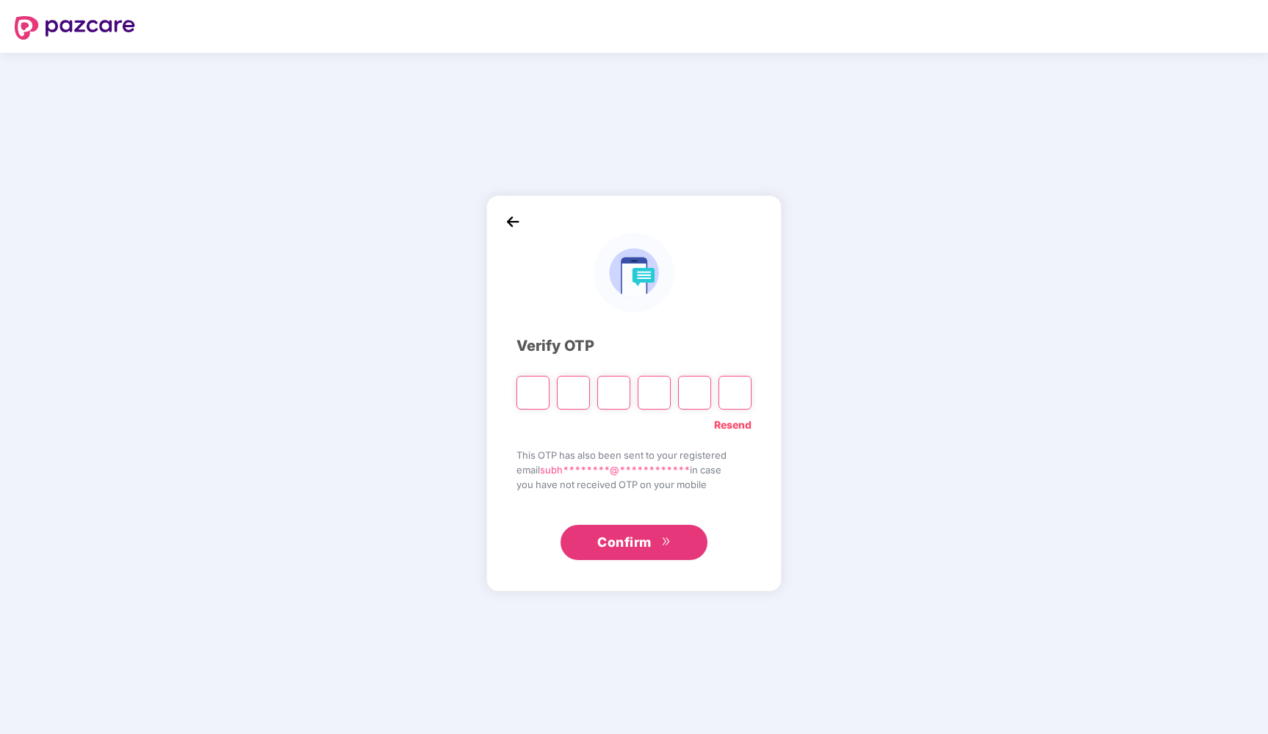
type input "*"
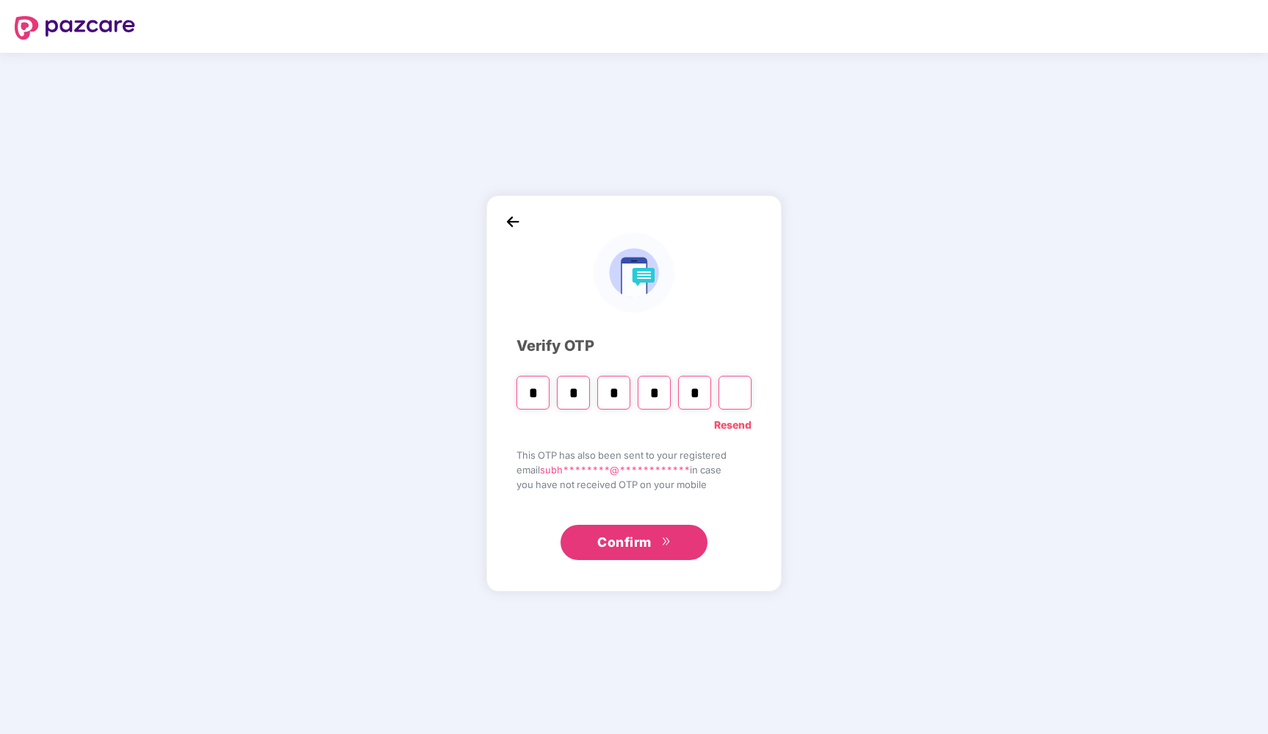
type input "*"
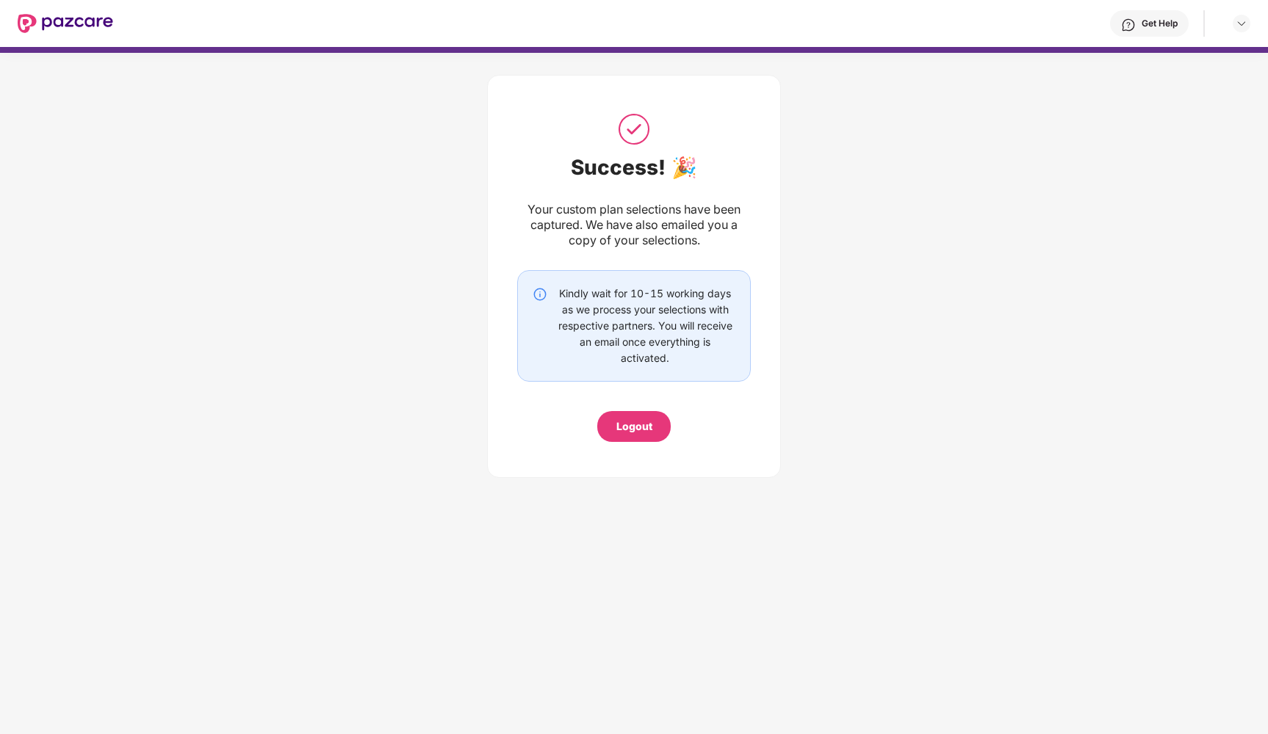
click at [100, 20] on img at bounding box center [65, 23] width 95 height 19
click at [1241, 25] on img at bounding box center [1241, 24] width 12 height 12
click at [1151, 21] on div "Get Help" at bounding box center [1159, 24] width 36 height 12
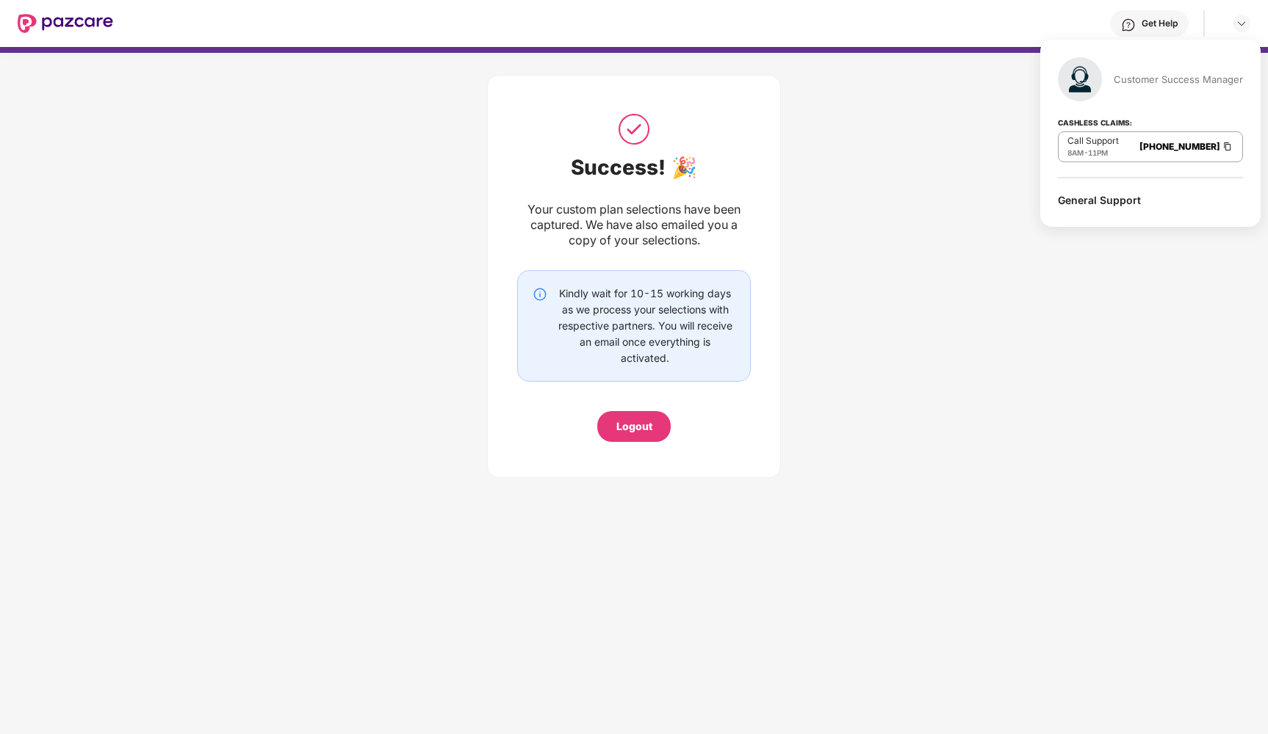
click at [1120, 202] on div "General Support" at bounding box center [1149, 200] width 185 height 14
